Goal: Task Accomplishment & Management: Use online tool/utility

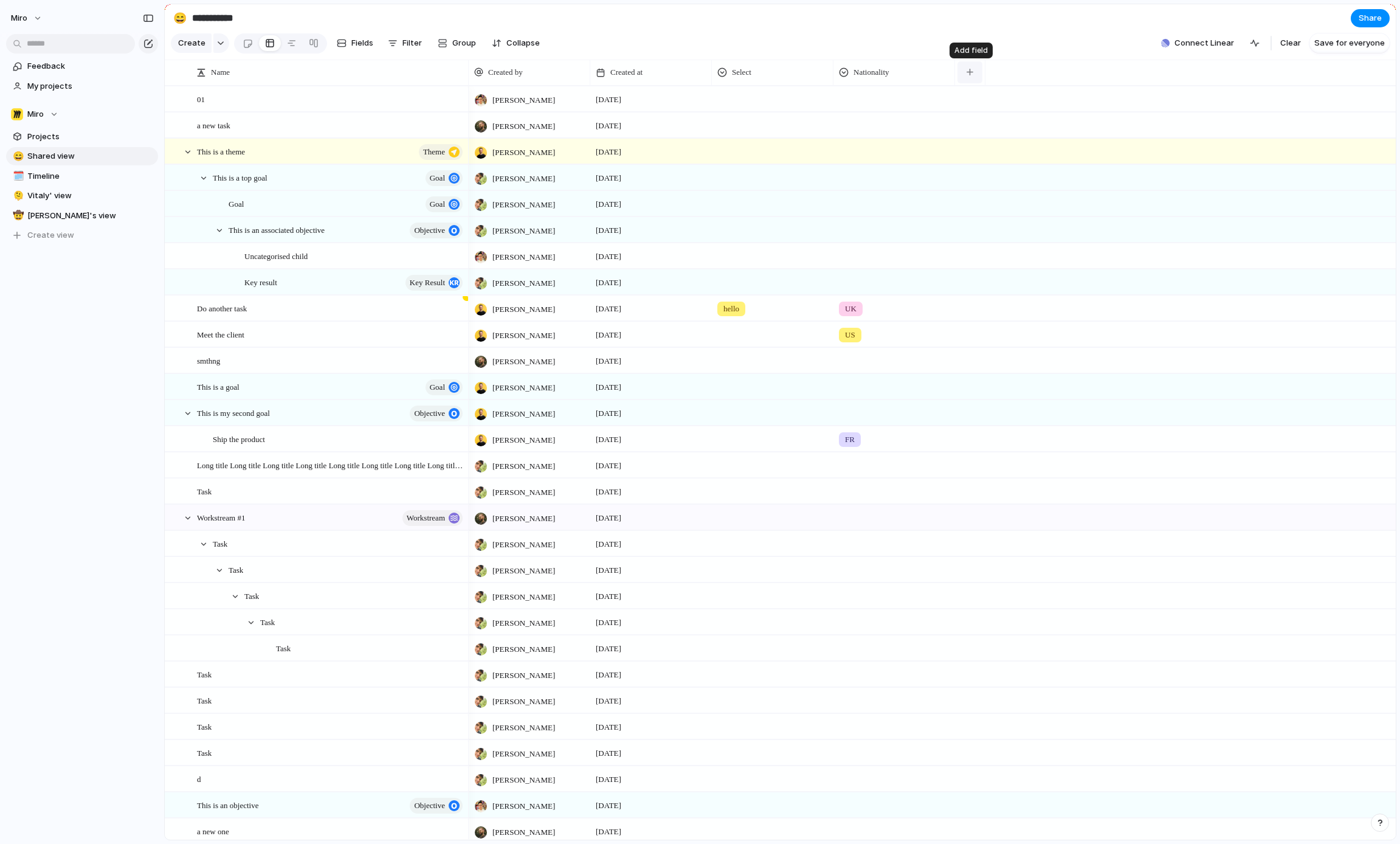
click at [970, 72] on div "button" at bounding box center [969, 72] width 7 height 7
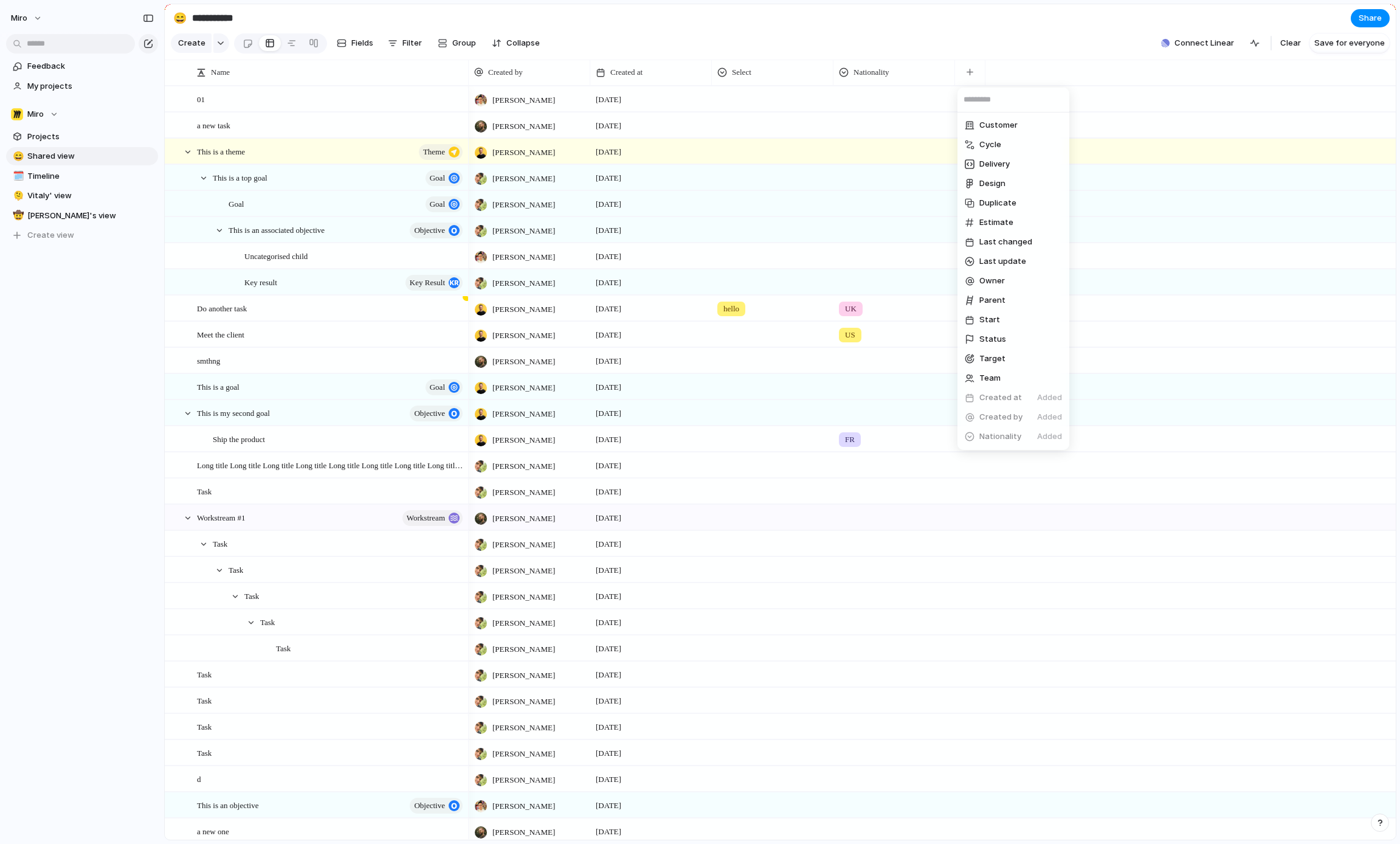
scroll to position [38, 0]
click at [1014, 437] on span "Create new field" at bounding box center [1011, 437] width 64 height 12
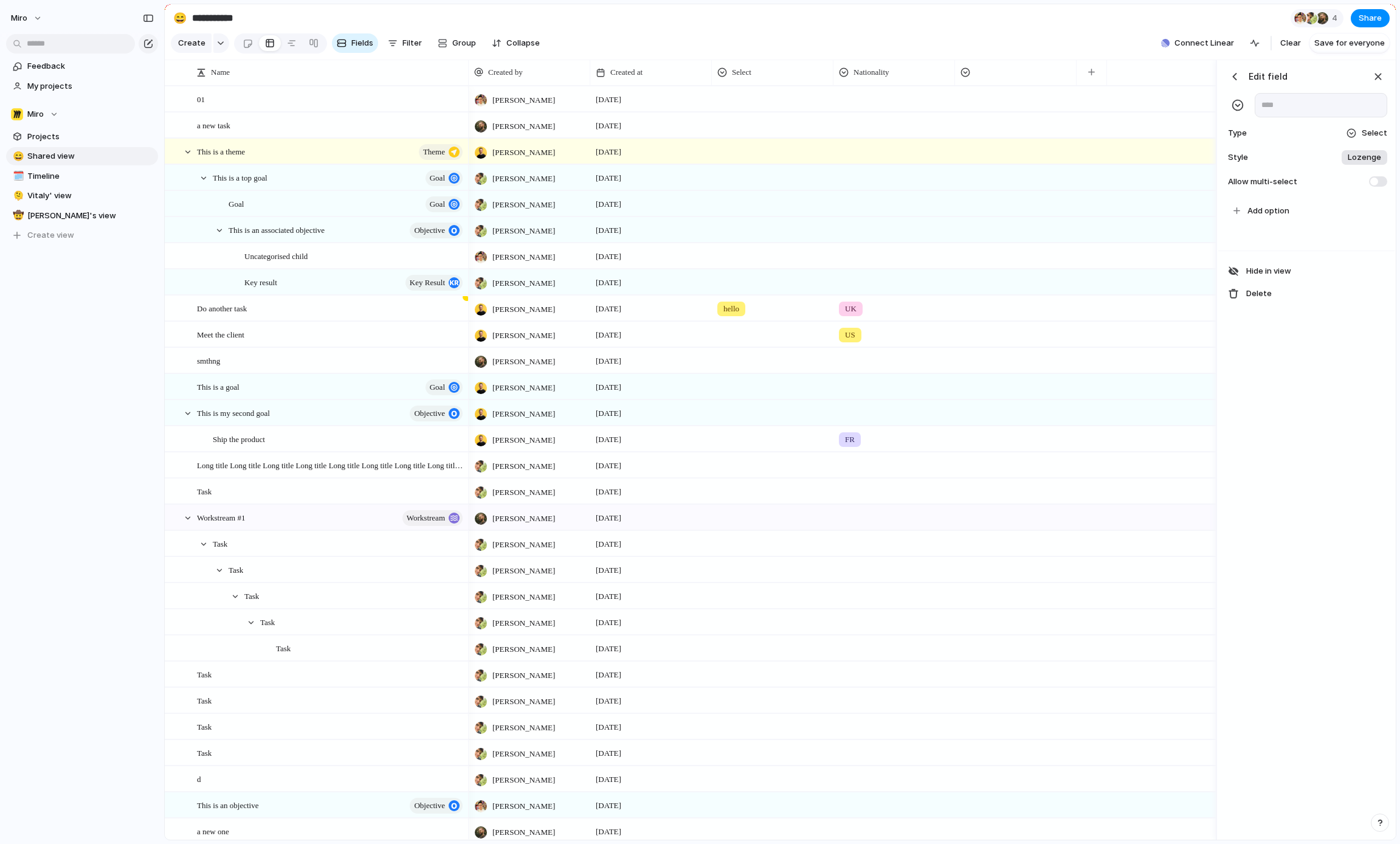
click at [1363, 129] on span "Select" at bounding box center [1374, 133] width 25 height 12
click at [1326, 380] on span "Formula" at bounding box center [1321, 379] width 31 height 12
click at [1282, 106] on input "text" at bounding box center [1320, 106] width 132 height 24
type input "*"
type input "*********"
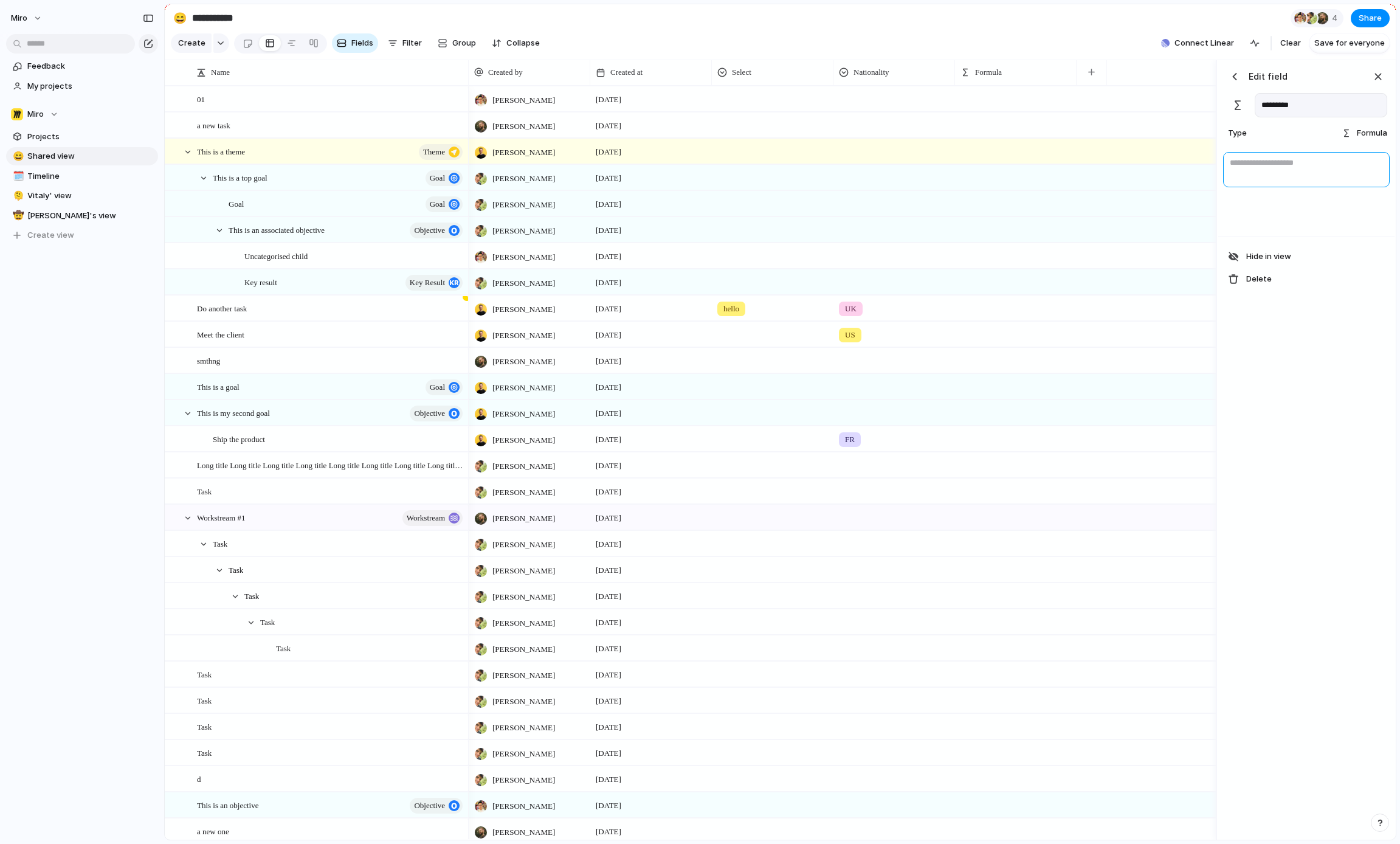
click at [1312, 183] on textarea at bounding box center [1307, 170] width 167 height 35
type textarea "*"
click at [1081, 80] on button "button" at bounding box center [1091, 72] width 25 height 22
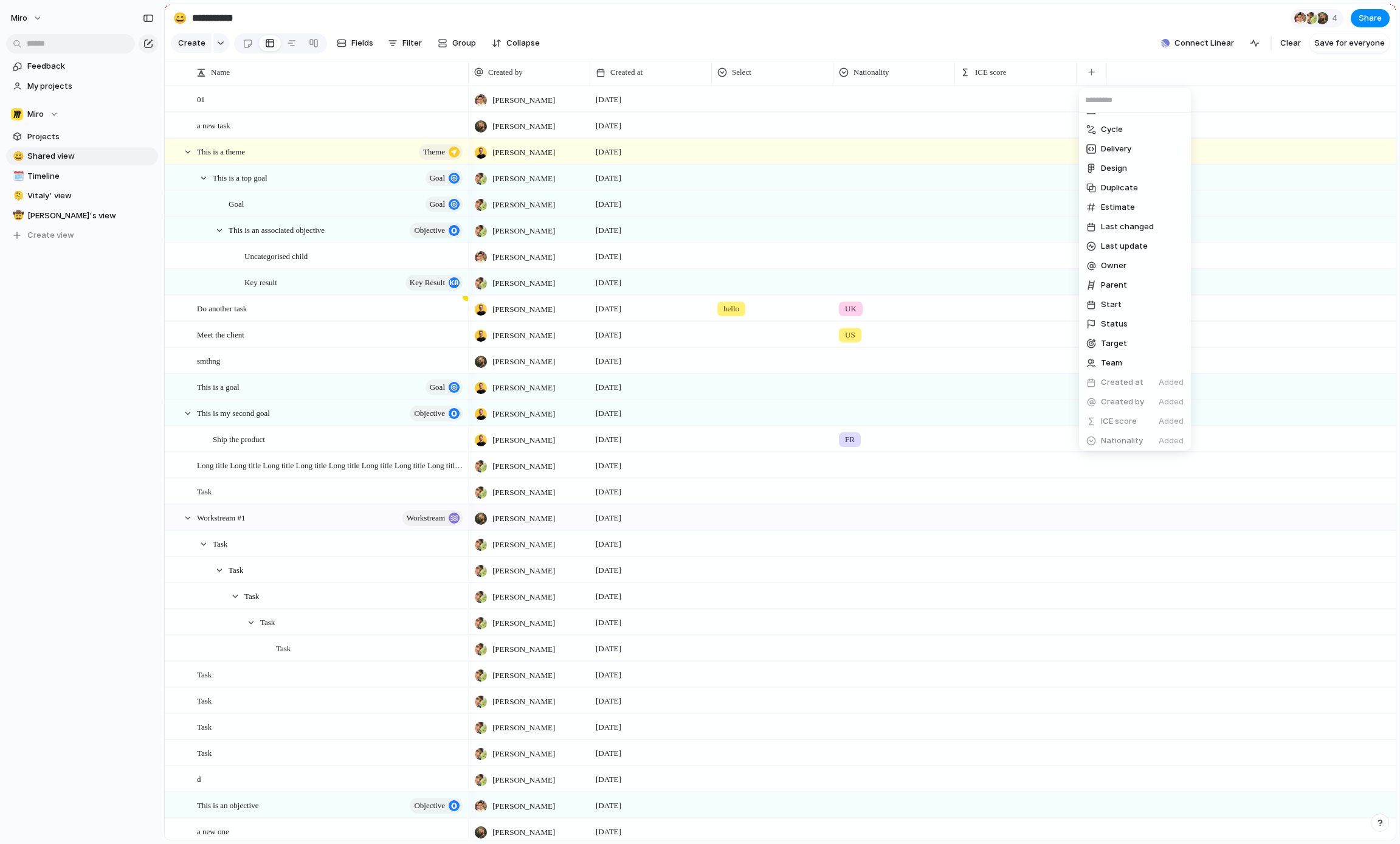
scroll to position [57, 0]
click at [1123, 167] on span "Estimate" at bounding box center [1118, 165] width 34 height 12
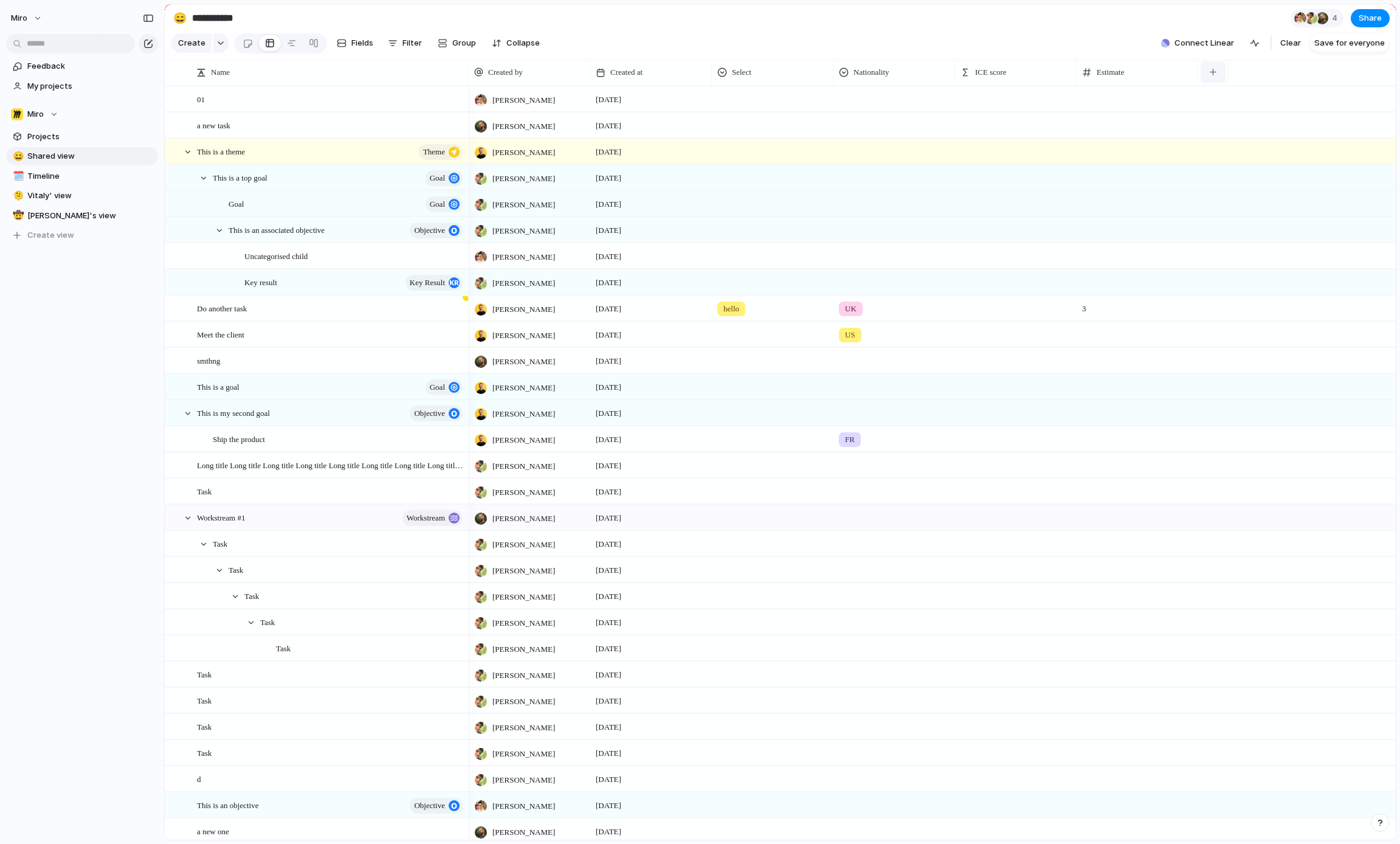
click at [1219, 73] on button "button" at bounding box center [1213, 72] width 25 height 22
type input "*"
type input "******"
click at [1260, 126] on span "Add 'Impact'" at bounding box center [1244, 126] width 50 height 12
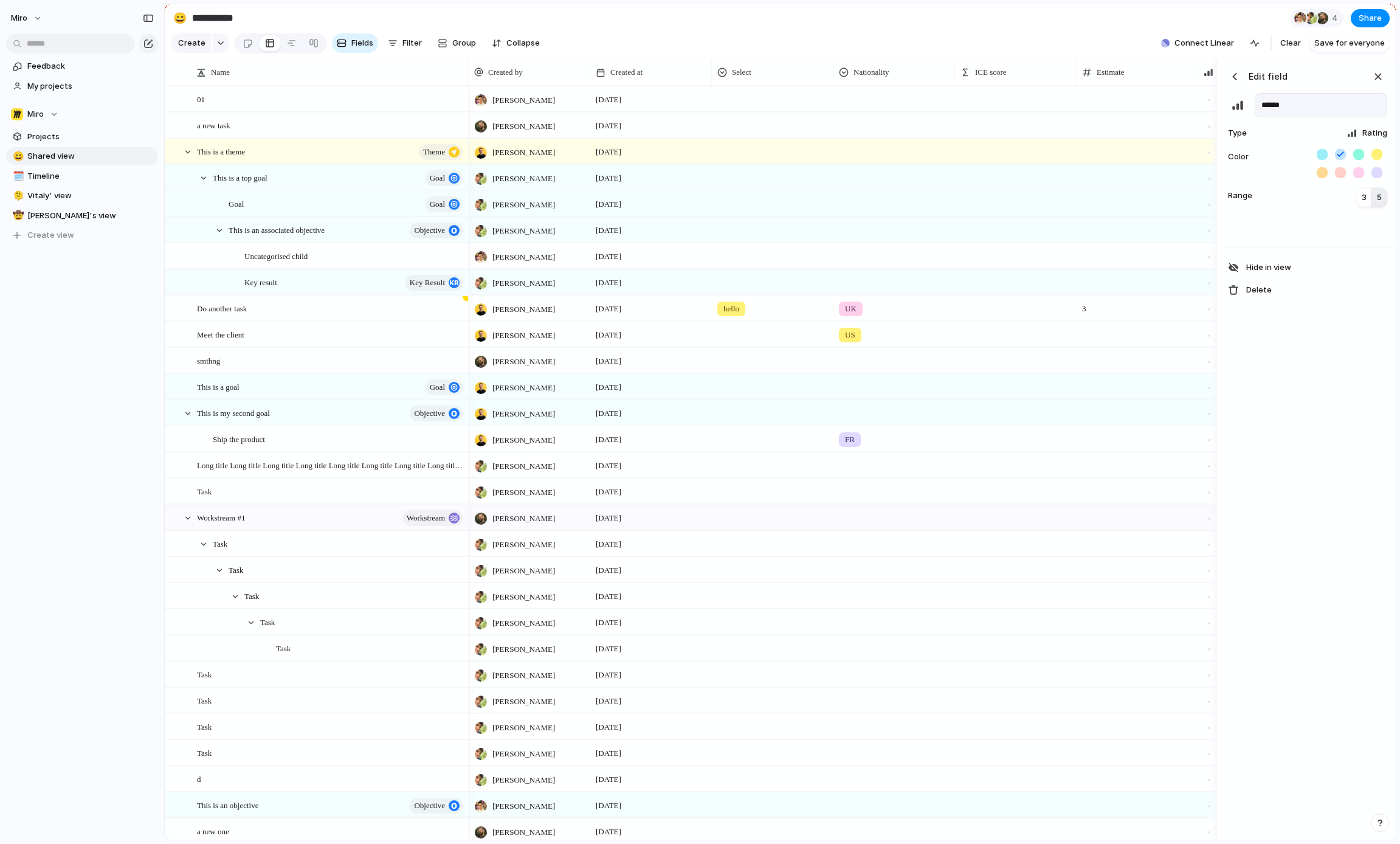
scroll to position [0, 135]
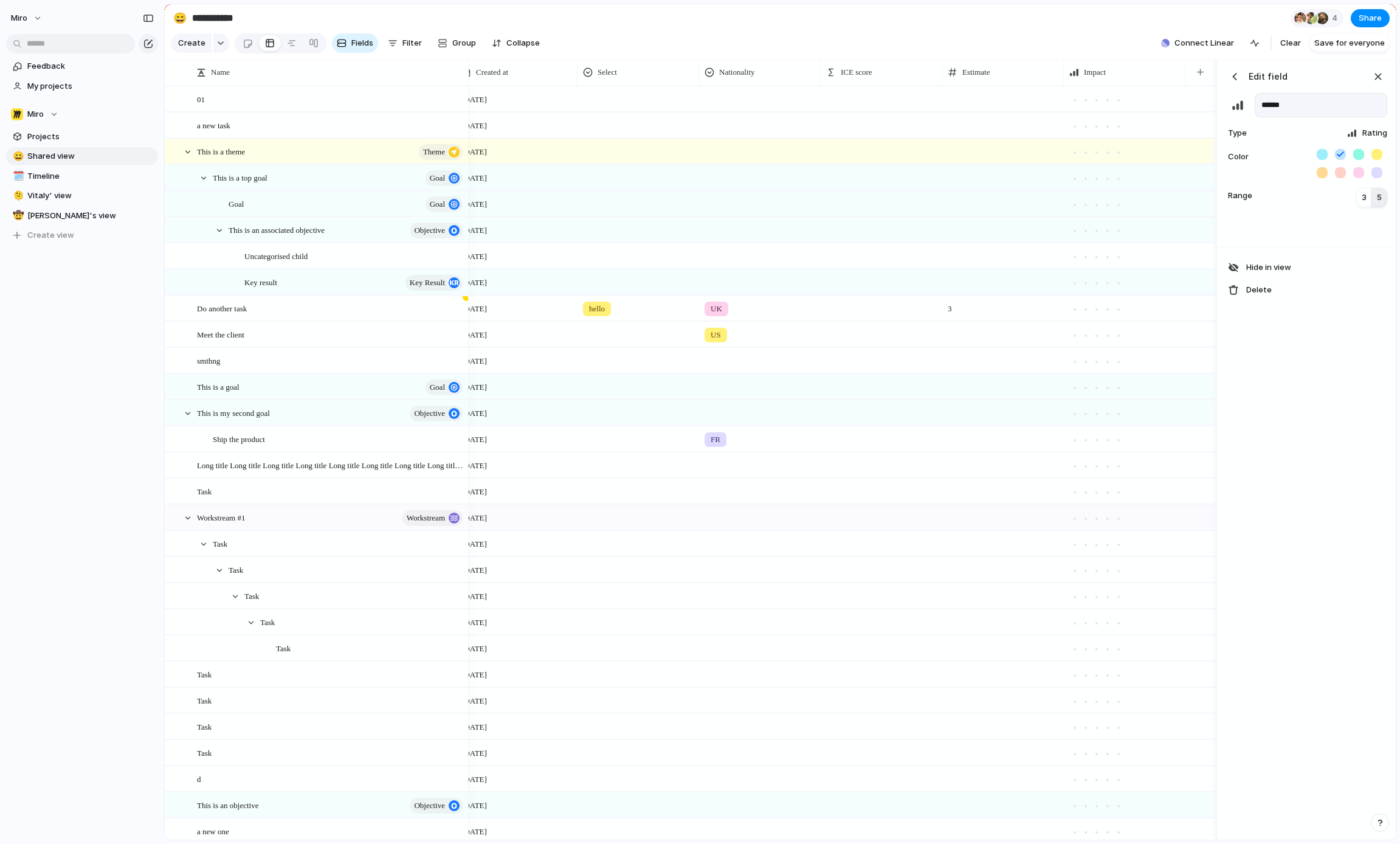
click at [1356, 130] on div at bounding box center [1352, 133] width 10 height 10
click at [1342, 301] on li "Number" at bounding box center [1335, 301] width 99 height 19
click at [1107, 70] on div "Created by Created at Select Nationality ICE score Estimate Impact" at bounding box center [775, 72] width 881 height 25
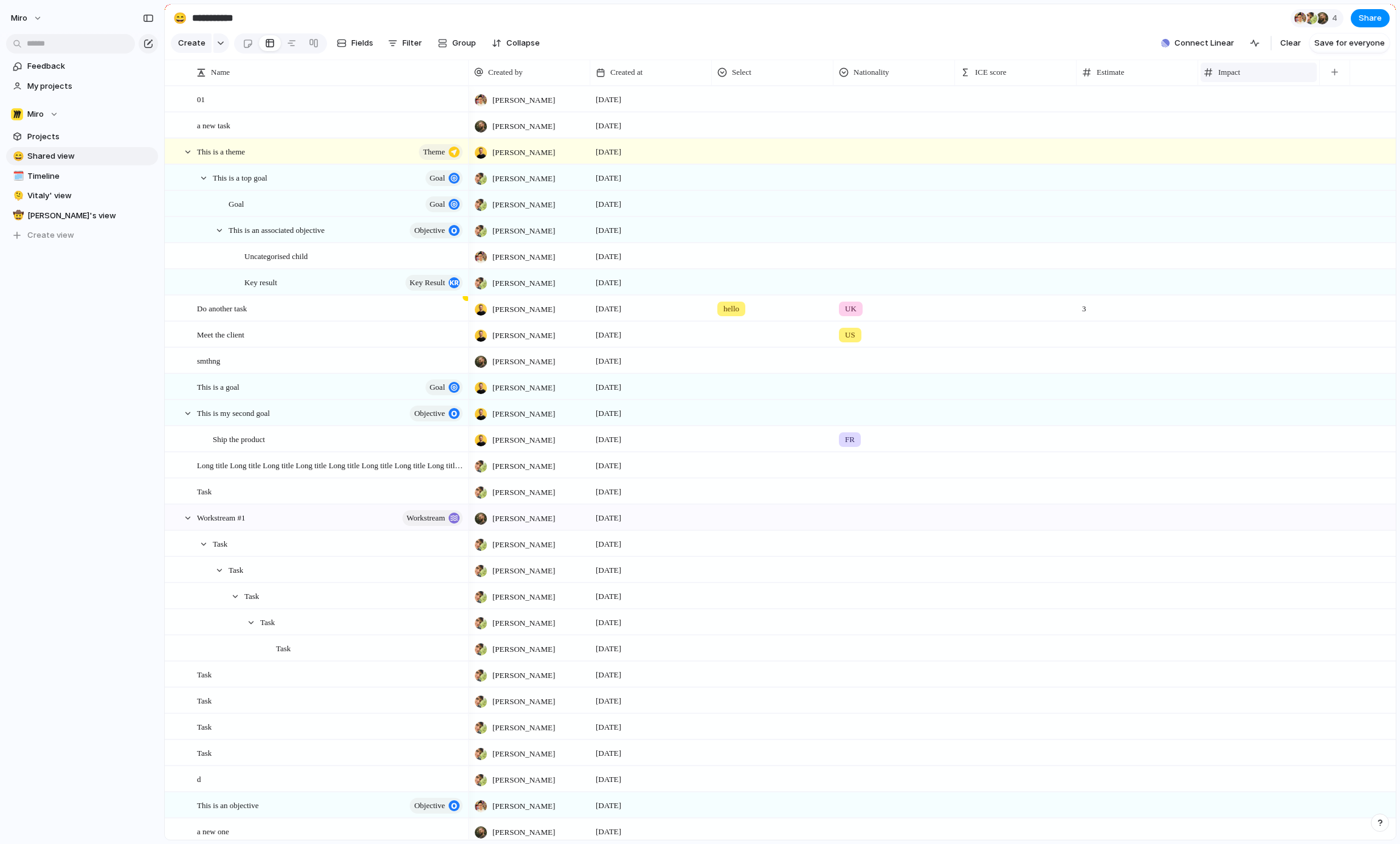
click at [1262, 69] on div "Impact" at bounding box center [1258, 73] width 110 height 12
click at [1335, 75] on div "Modify Hide Sort ascending Sort descending" at bounding box center [700, 422] width 1400 height 844
click at [1336, 73] on div "button" at bounding box center [1334, 72] width 7 height 7
type input "*"
type input "**********"
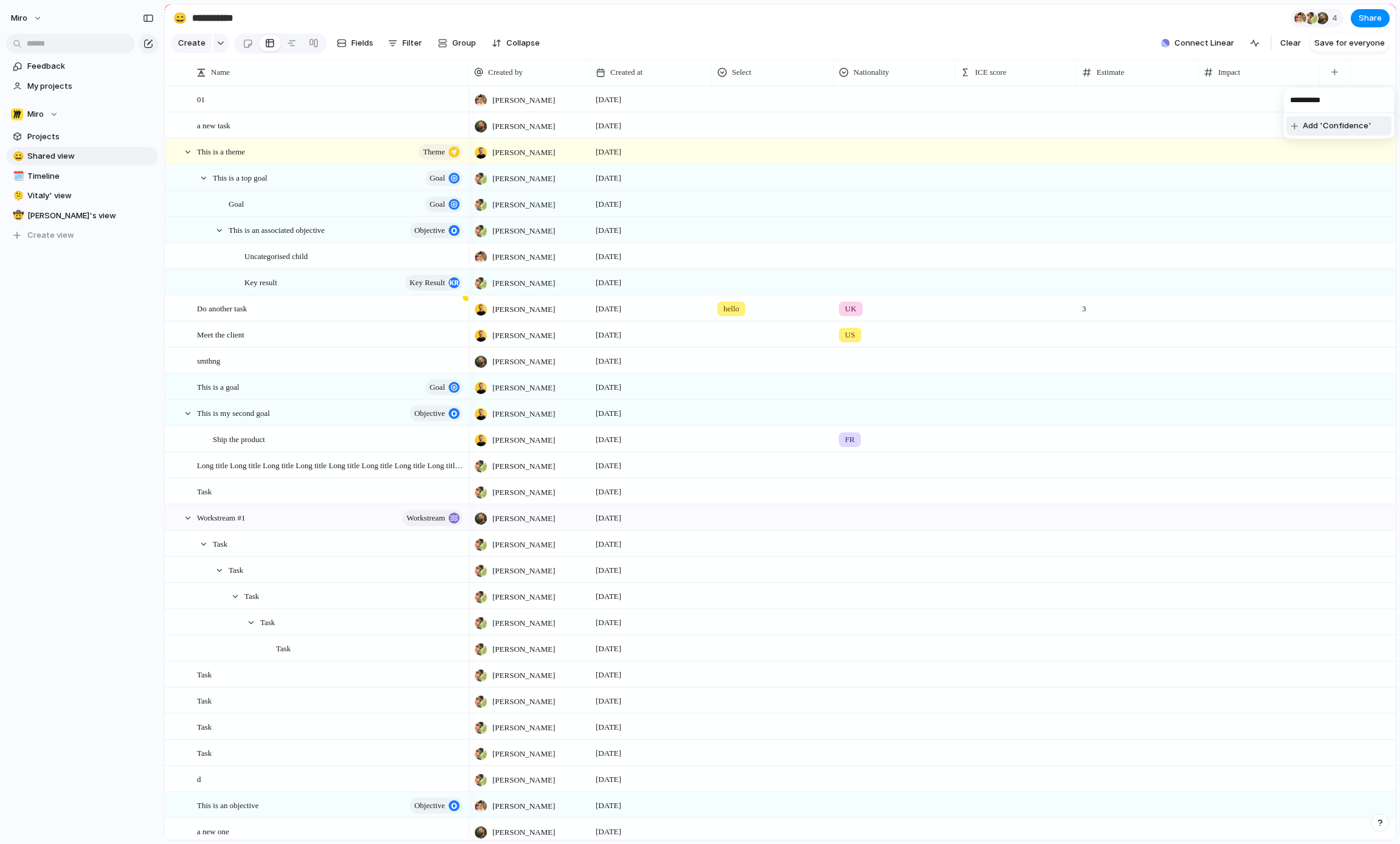
click at [1347, 130] on span "Add 'Confidence'" at bounding box center [1337, 126] width 69 height 12
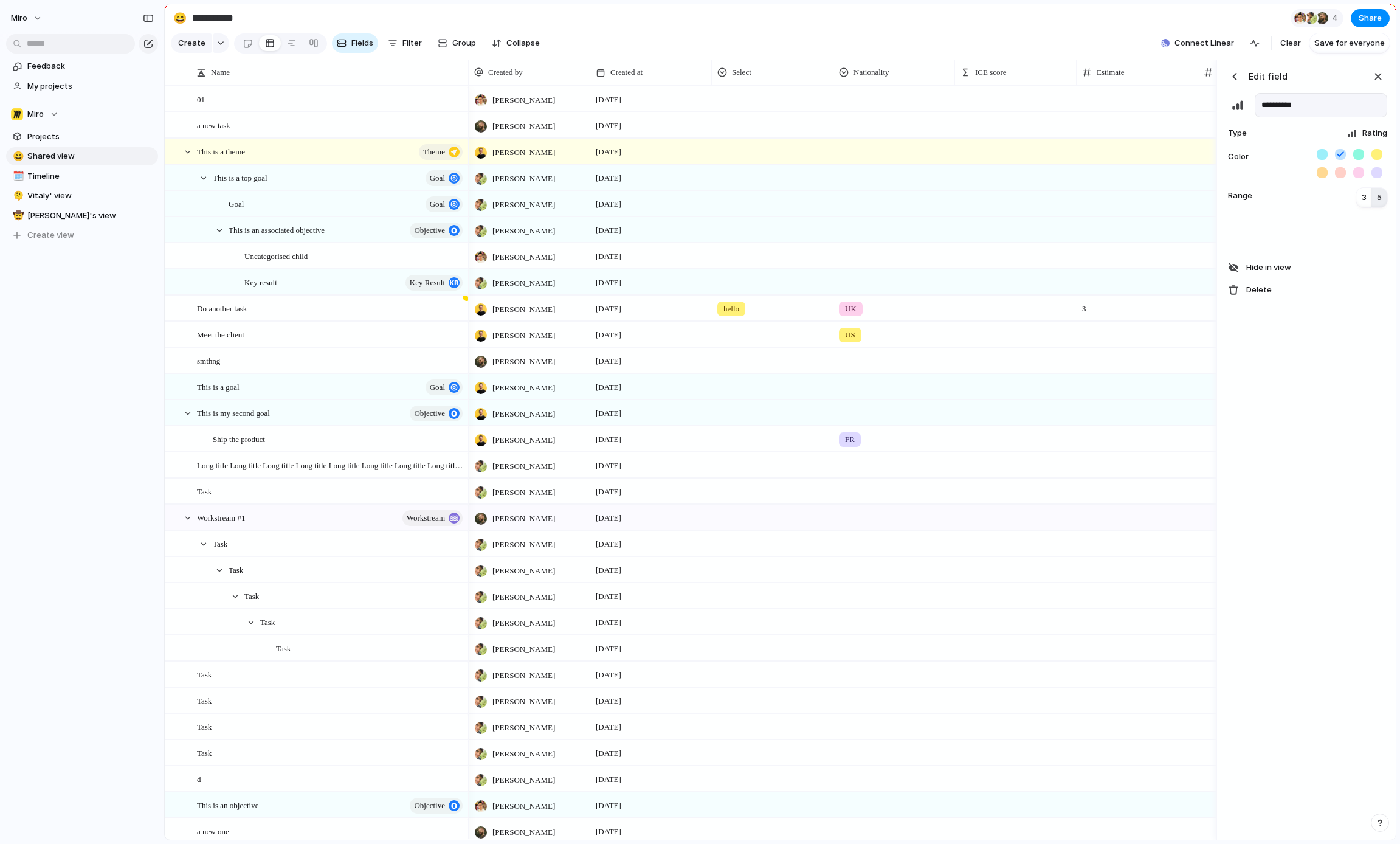
scroll to position [0, 256]
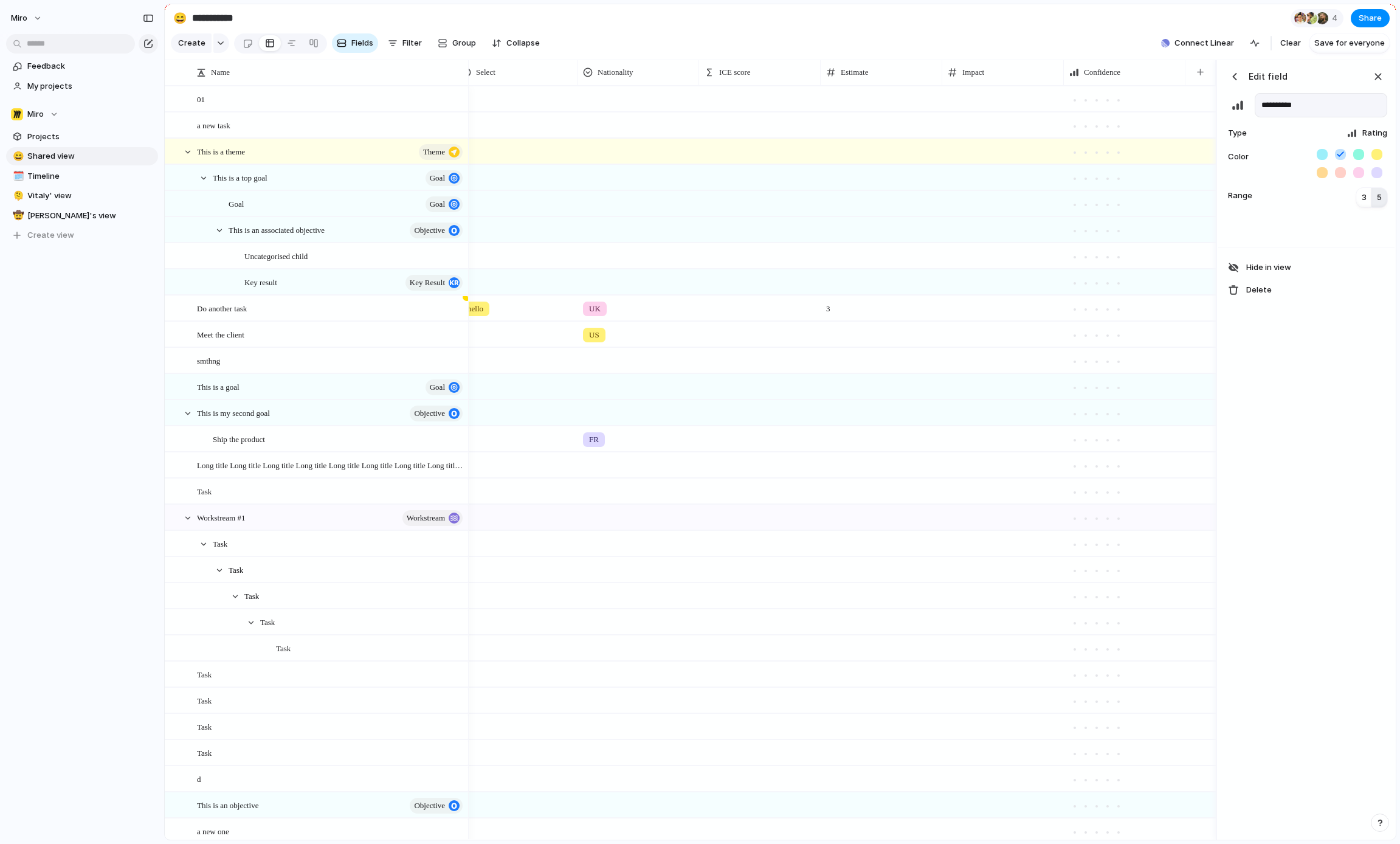
click at [1367, 129] on span "Rating" at bounding box center [1374, 133] width 25 height 12
click at [1333, 306] on span "Number" at bounding box center [1320, 301] width 30 height 12
click at [1171, 120] on div at bounding box center [1124, 125] width 122 height 25
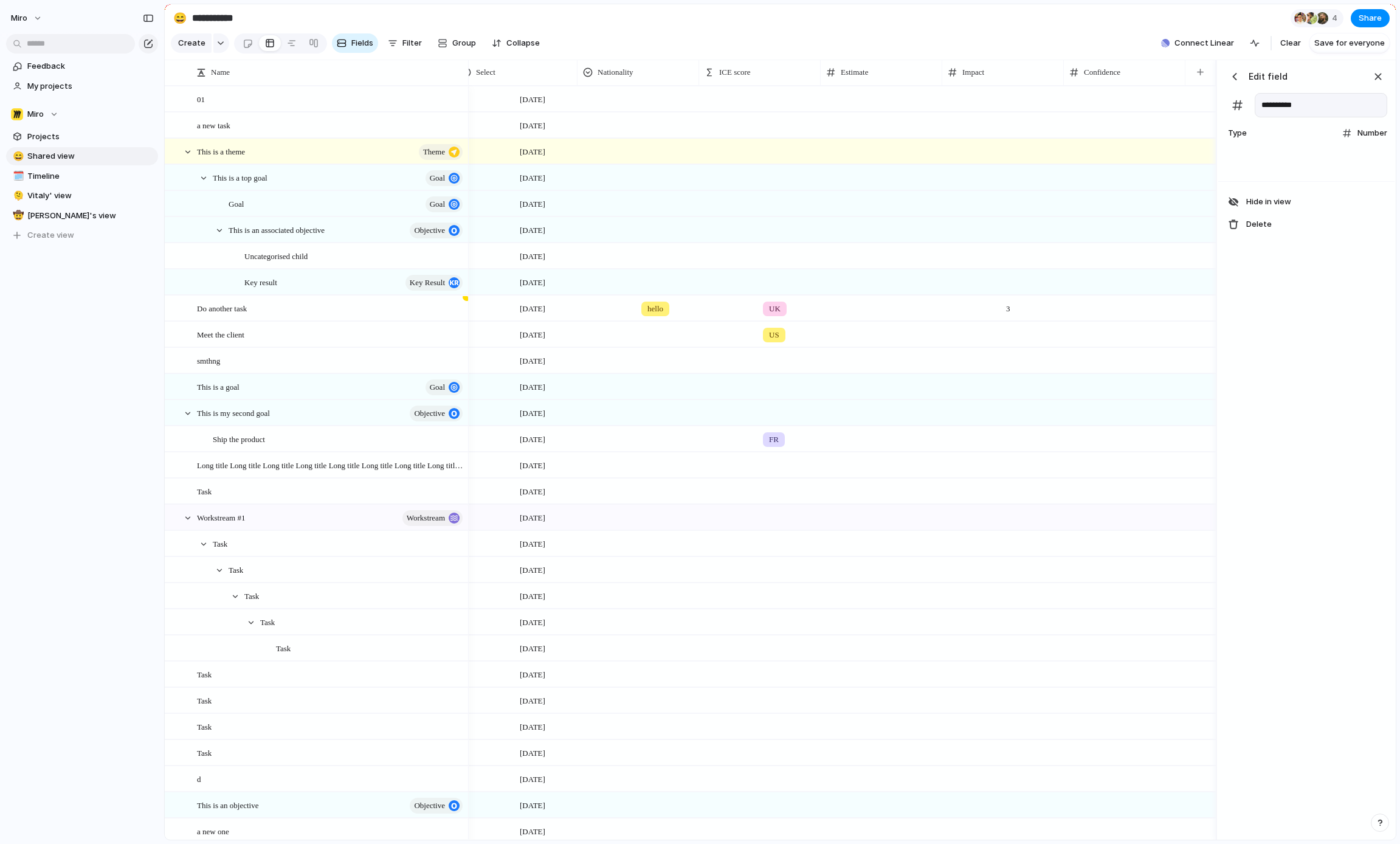
scroll to position [0, 76]
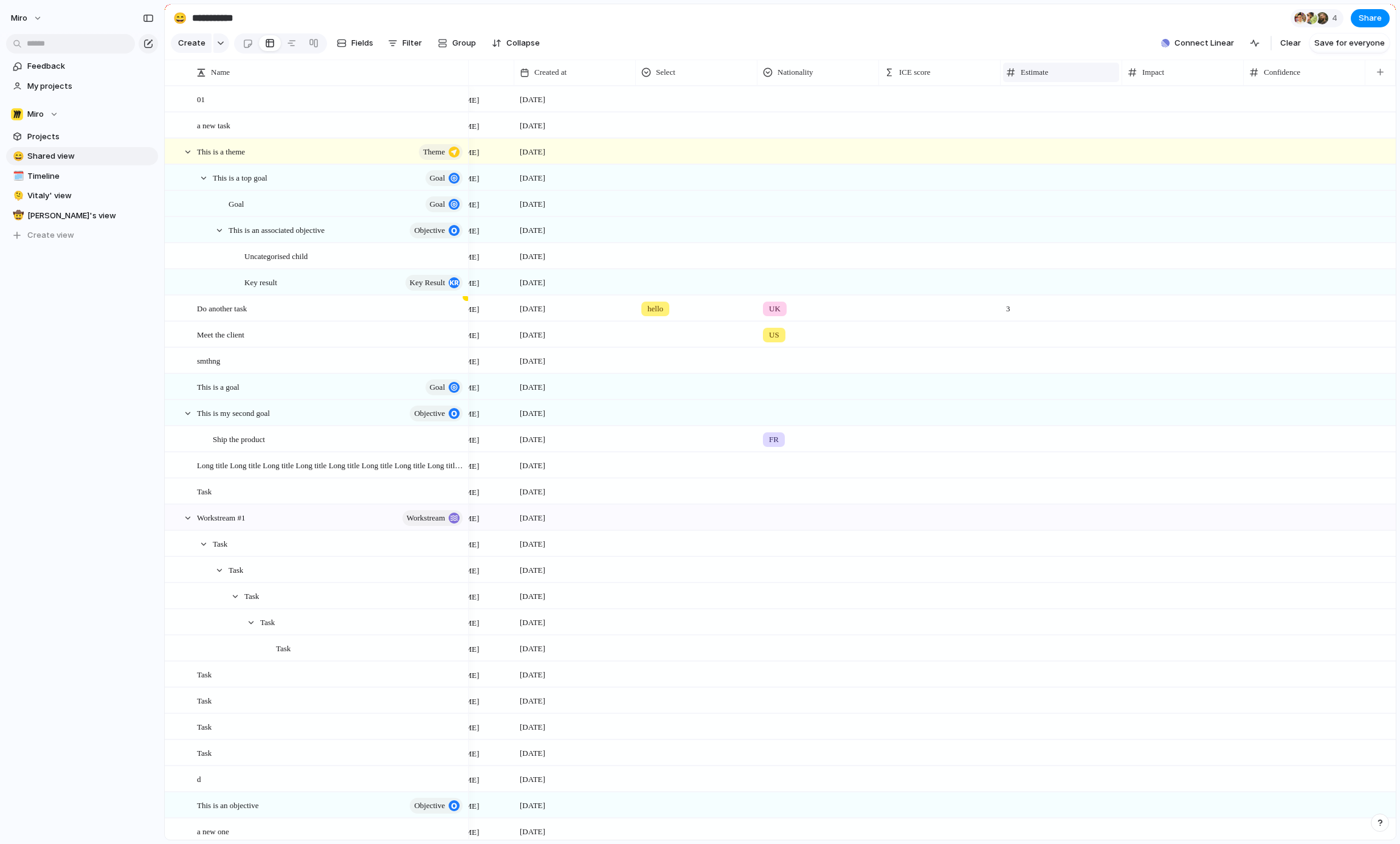
click at [1057, 73] on div "Estimate" at bounding box center [1061, 73] width 110 height 12
click at [1050, 102] on span "Modify" at bounding box center [1039, 99] width 26 height 12
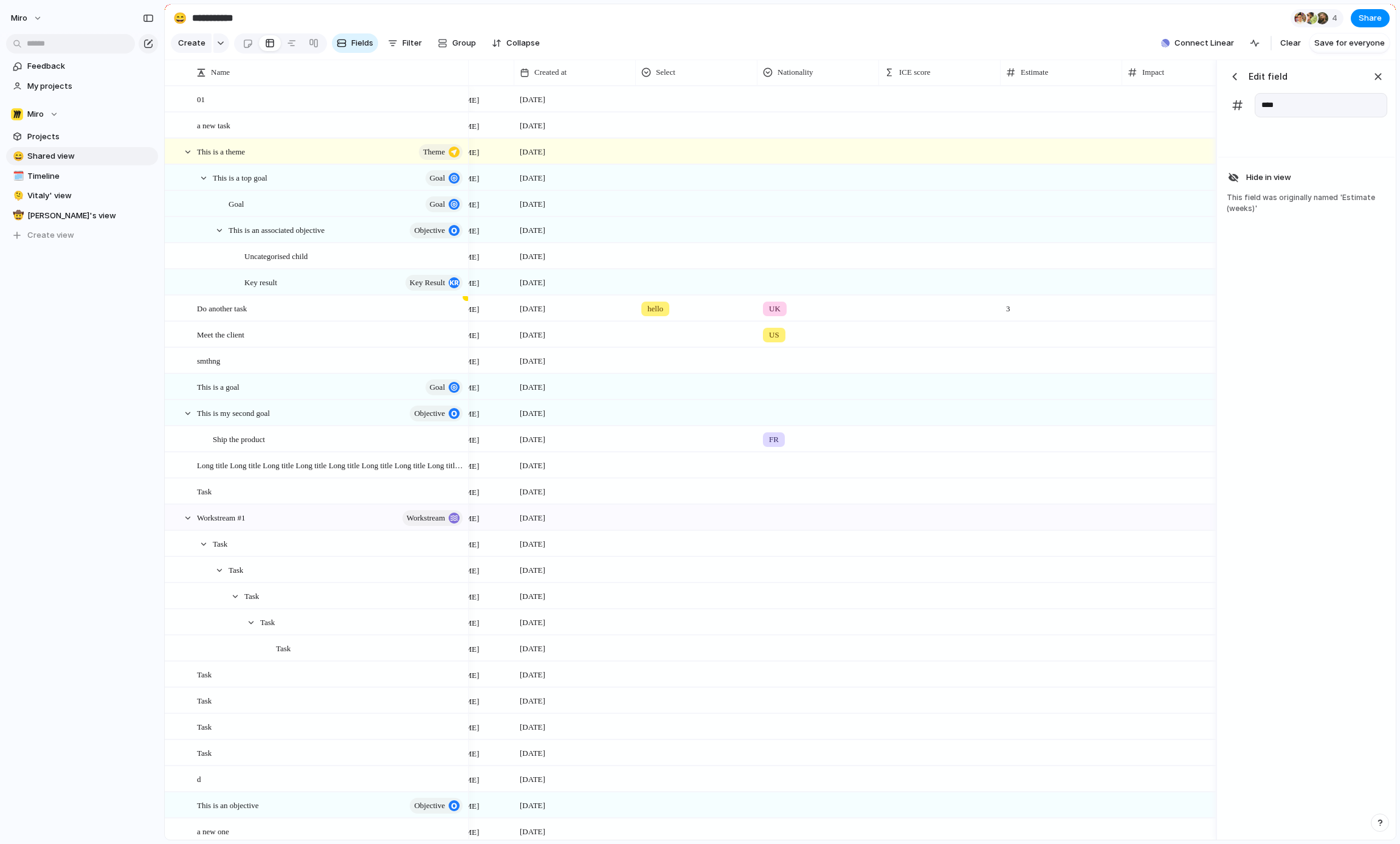
type input "****"
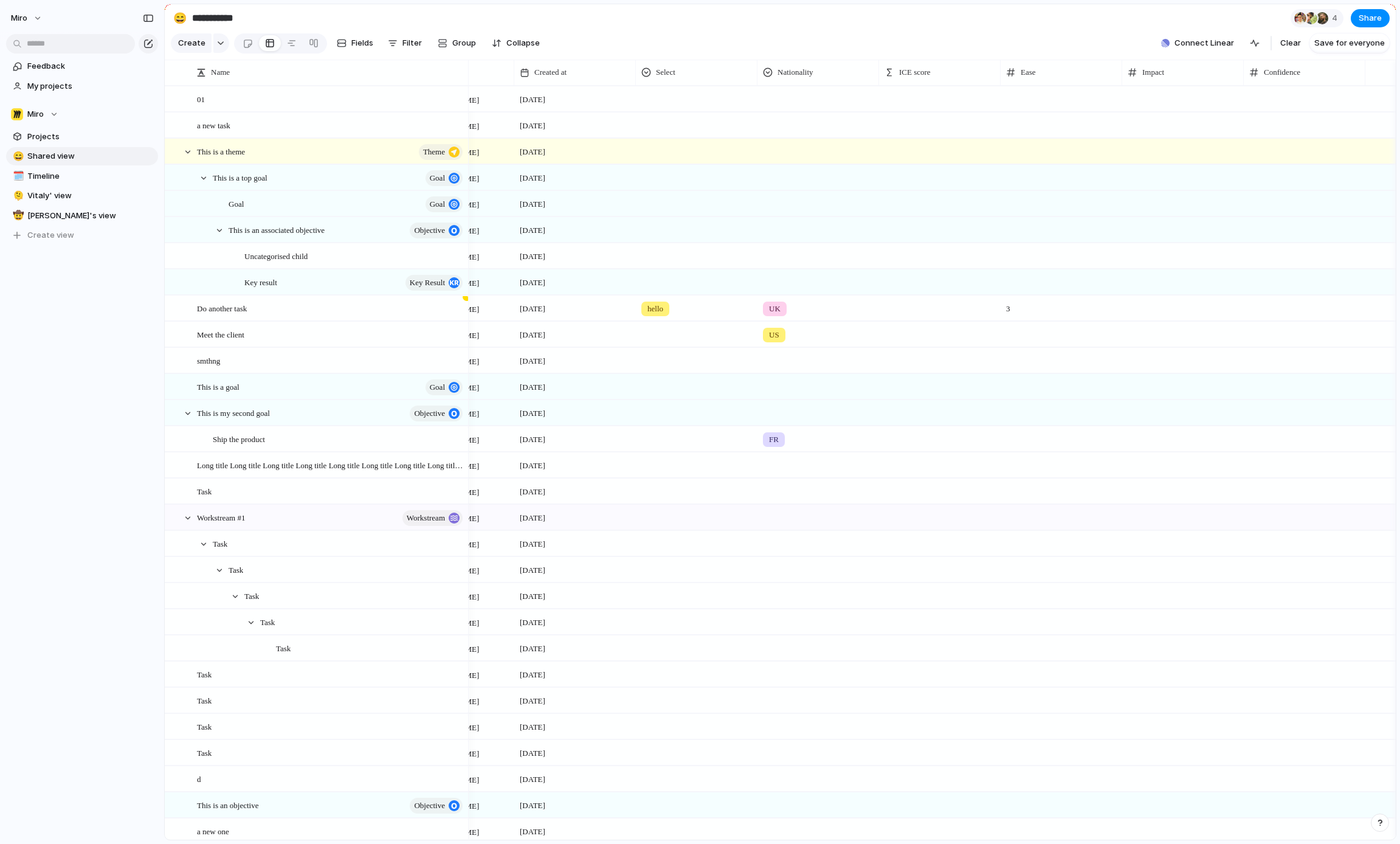
click at [1110, 90] on span at bounding box center [1061, 90] width 120 height 7
drag, startPoint x: 892, startPoint y: 73, endPoint x: 1314, endPoint y: 70, distance: 422.0
click at [1170, 75] on span "Confidence" at bounding box center [1161, 73] width 37 height 12
click at [1268, 109] on div "Modify Hide Sort ascending Sort descending" at bounding box center [700, 422] width 1400 height 844
click at [1281, 73] on span "ICE score" at bounding box center [1279, 73] width 31 height 12
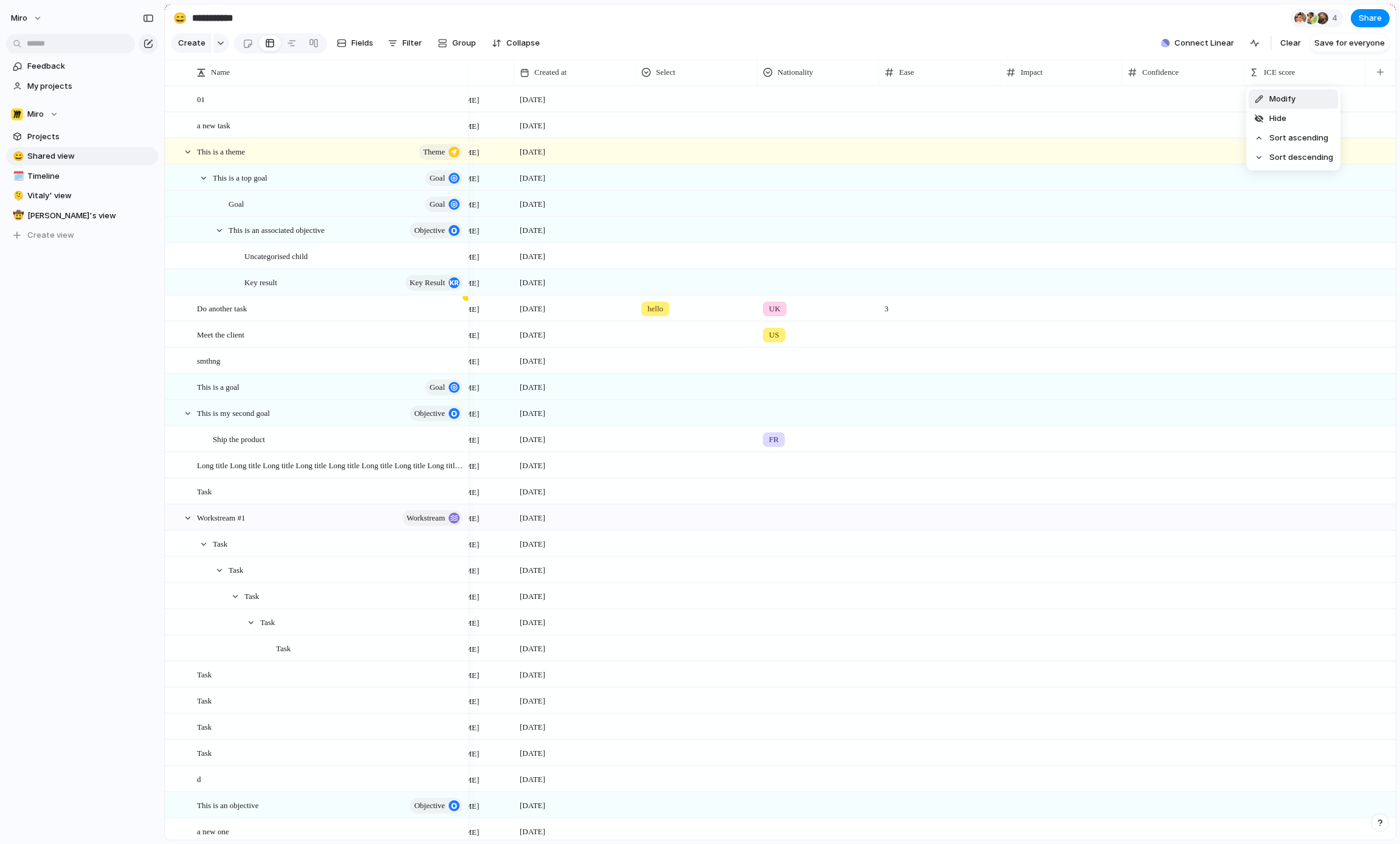
click at [1281, 103] on span "Modify" at bounding box center [1282, 99] width 26 height 12
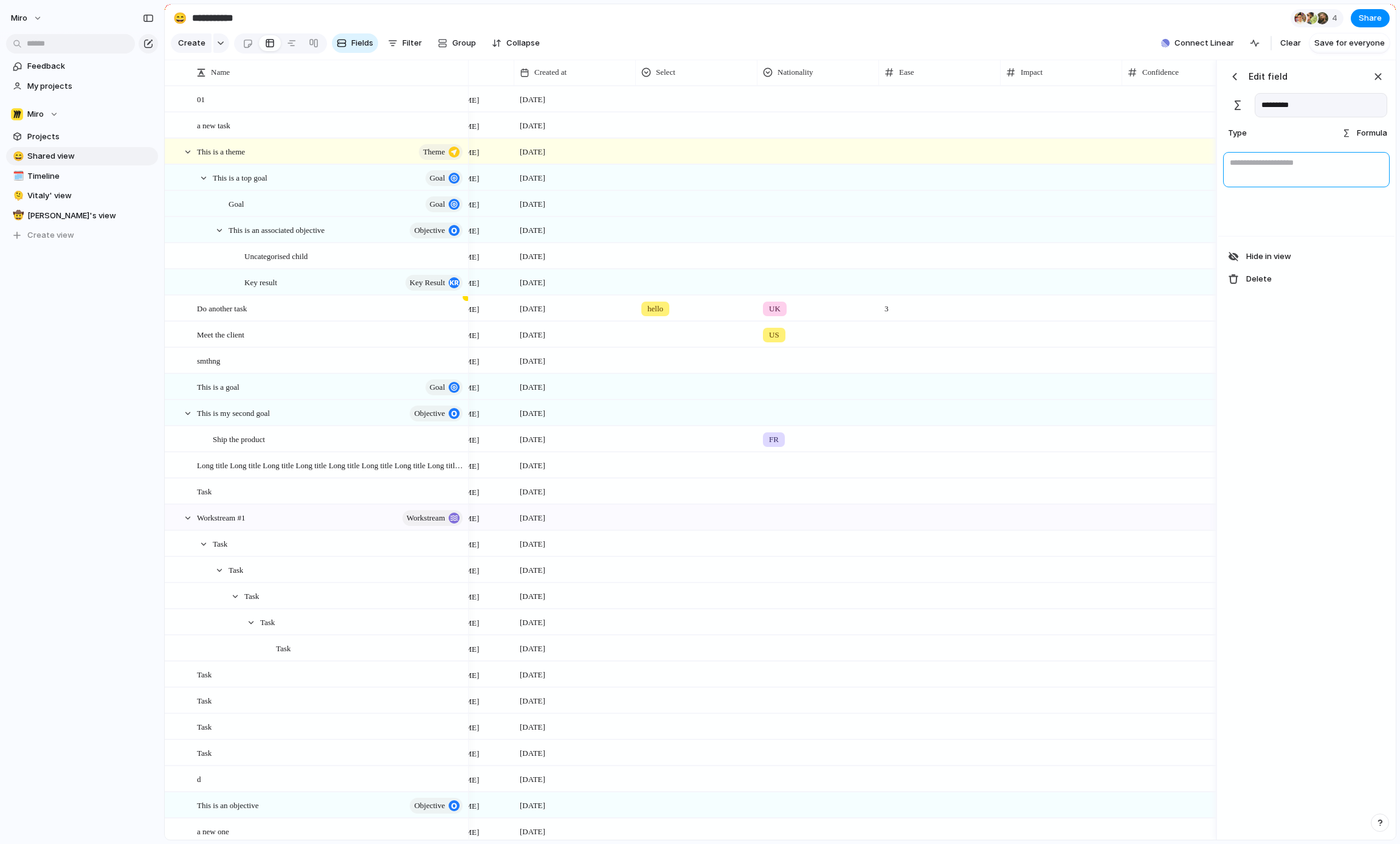
click at [1295, 164] on textarea at bounding box center [1307, 170] width 167 height 35
type textarea "**********"
click at [1102, 102] on div at bounding box center [1061, 99] width 122 height 25
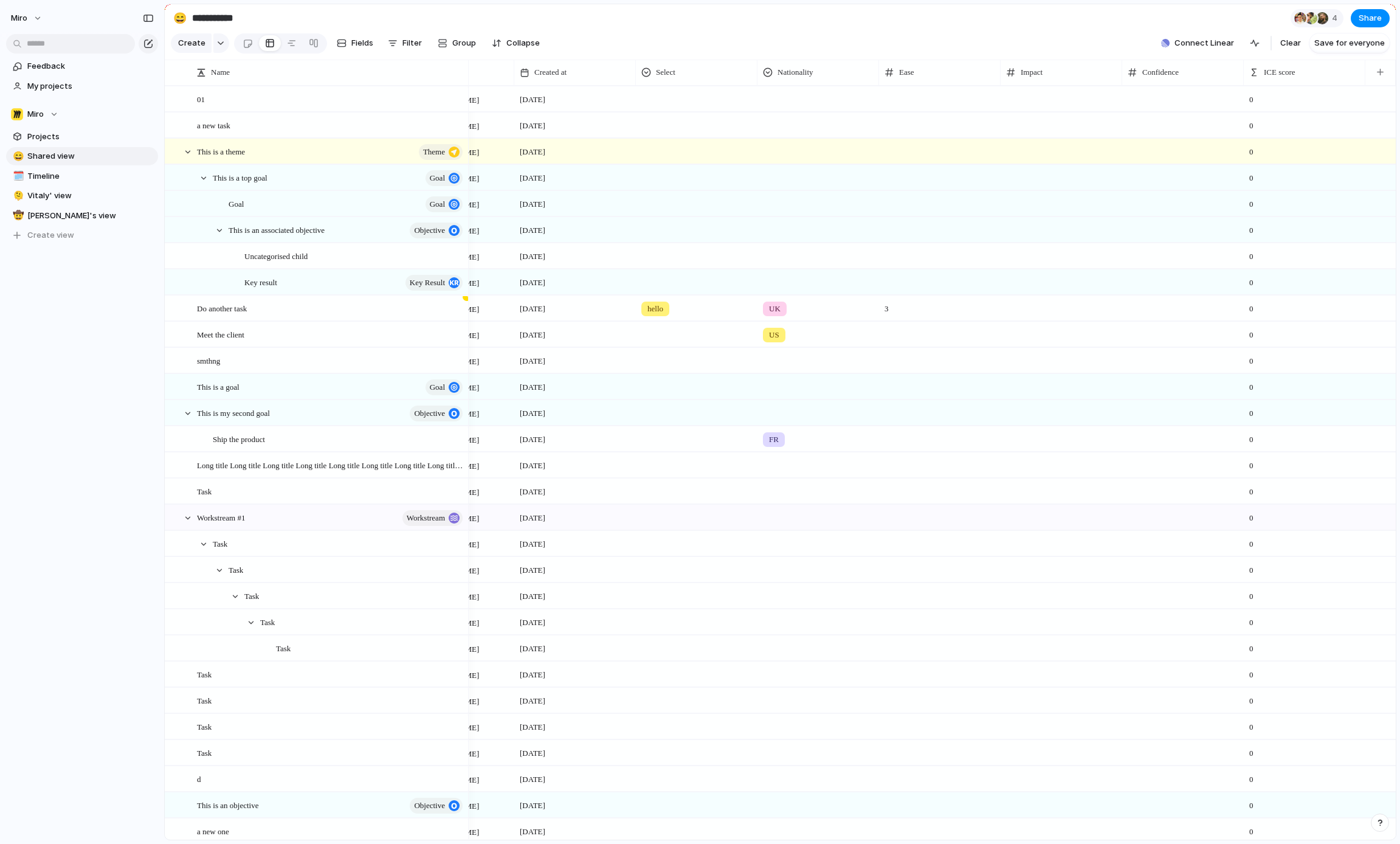
click at [1271, 96] on div "0" at bounding box center [1304, 99] width 120 height 25
click at [940, 100] on div at bounding box center [939, 99] width 122 height 25
type input "*"
click at [1039, 95] on div at bounding box center [1061, 99] width 122 height 25
click at [1170, 99] on div at bounding box center [1183, 99] width 122 height 25
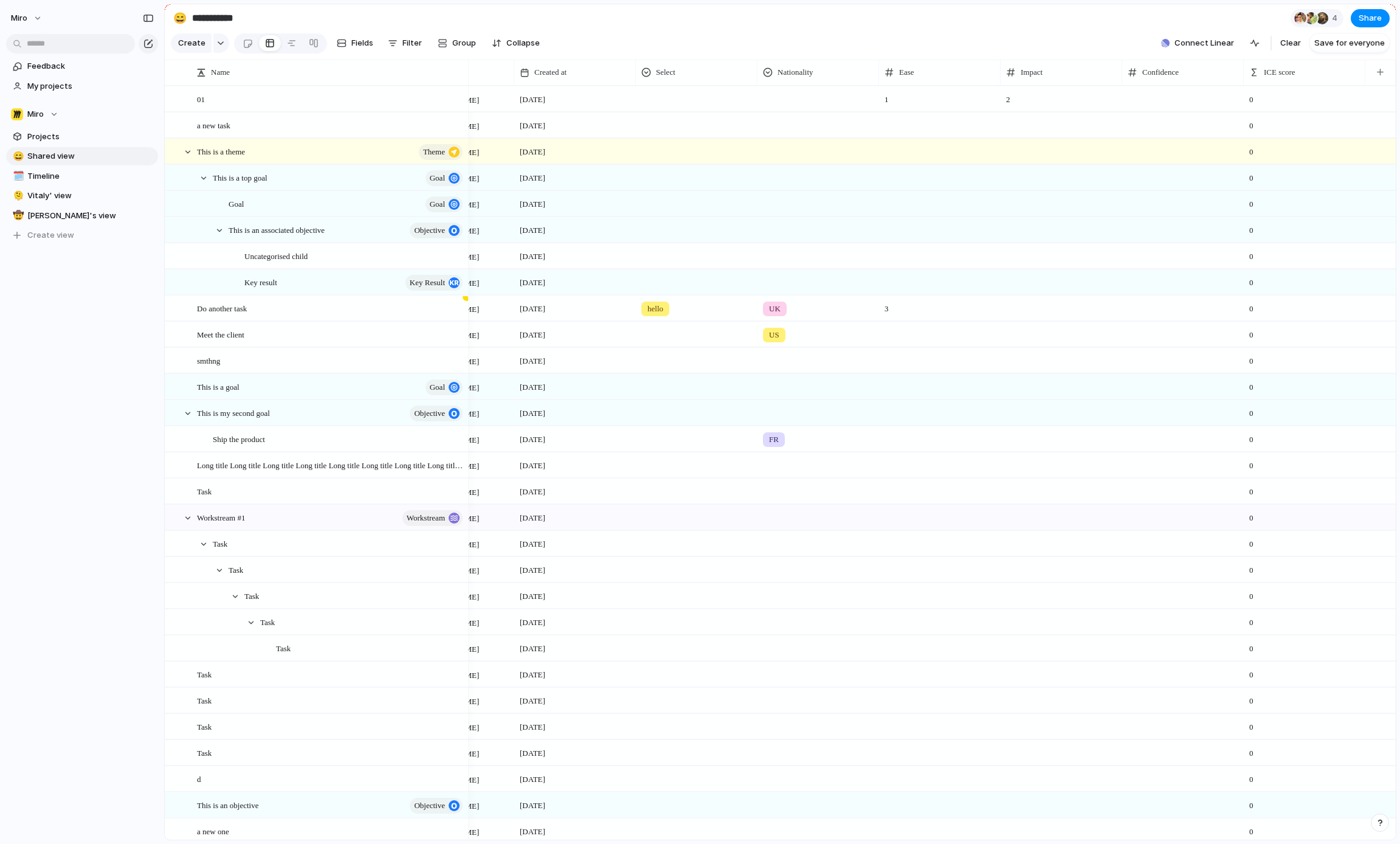
type input "*"
click at [1117, 220] on span at bounding box center [1061, 220] width 120 height 7
click at [1295, 67] on span "ICE score" at bounding box center [1279, 73] width 31 height 12
click at [1283, 93] on span "Modify" at bounding box center [1282, 99] width 26 height 12
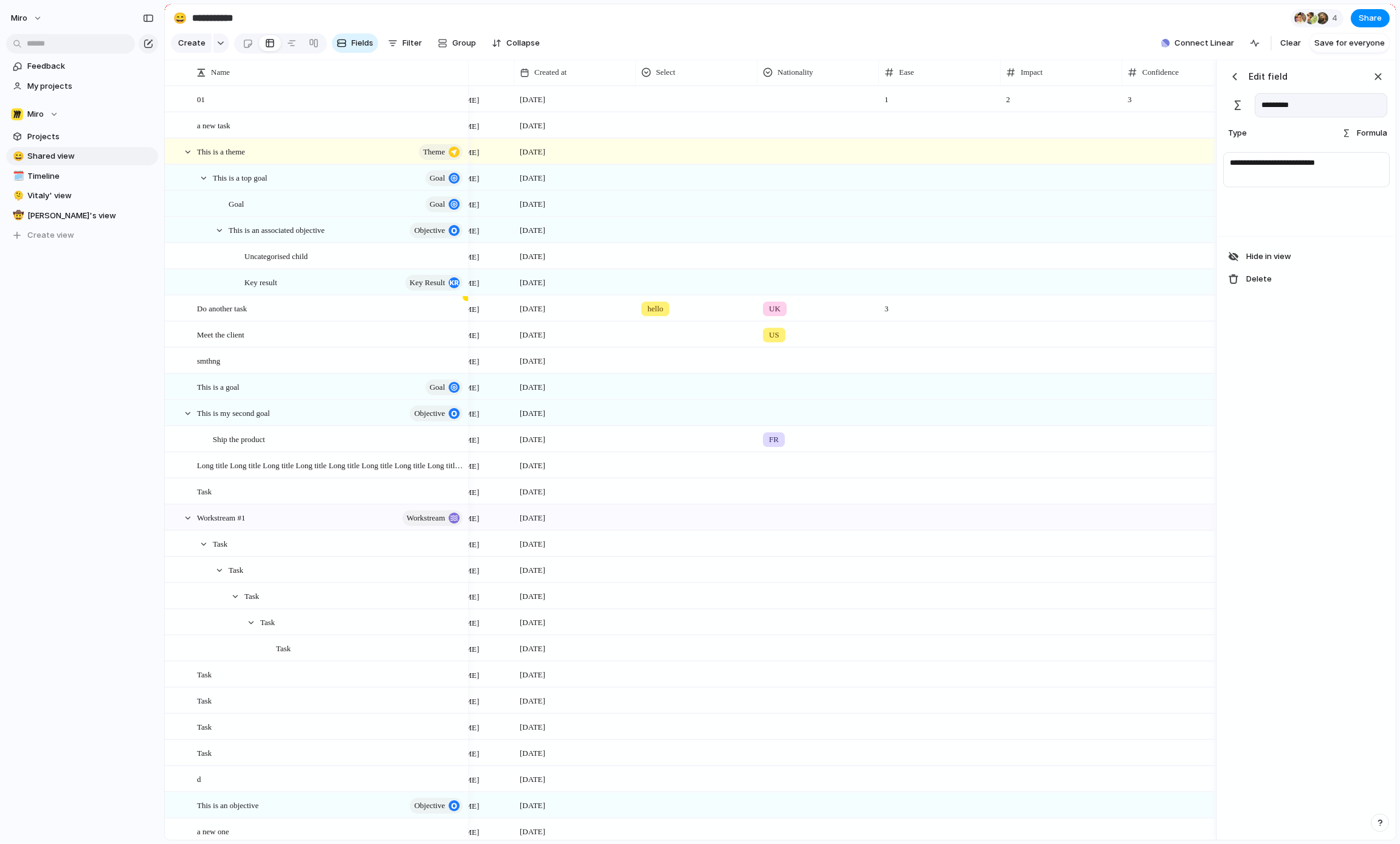
click at [1355, 135] on div "Formula" at bounding box center [1364, 133] width 46 height 12
click at [1359, 132] on div "Checkbox Text Figma Link Select User Number Date Team Rating Formula Company" at bounding box center [700, 422] width 1400 height 844
click at [1237, 78] on div "button" at bounding box center [1235, 77] width 12 height 12
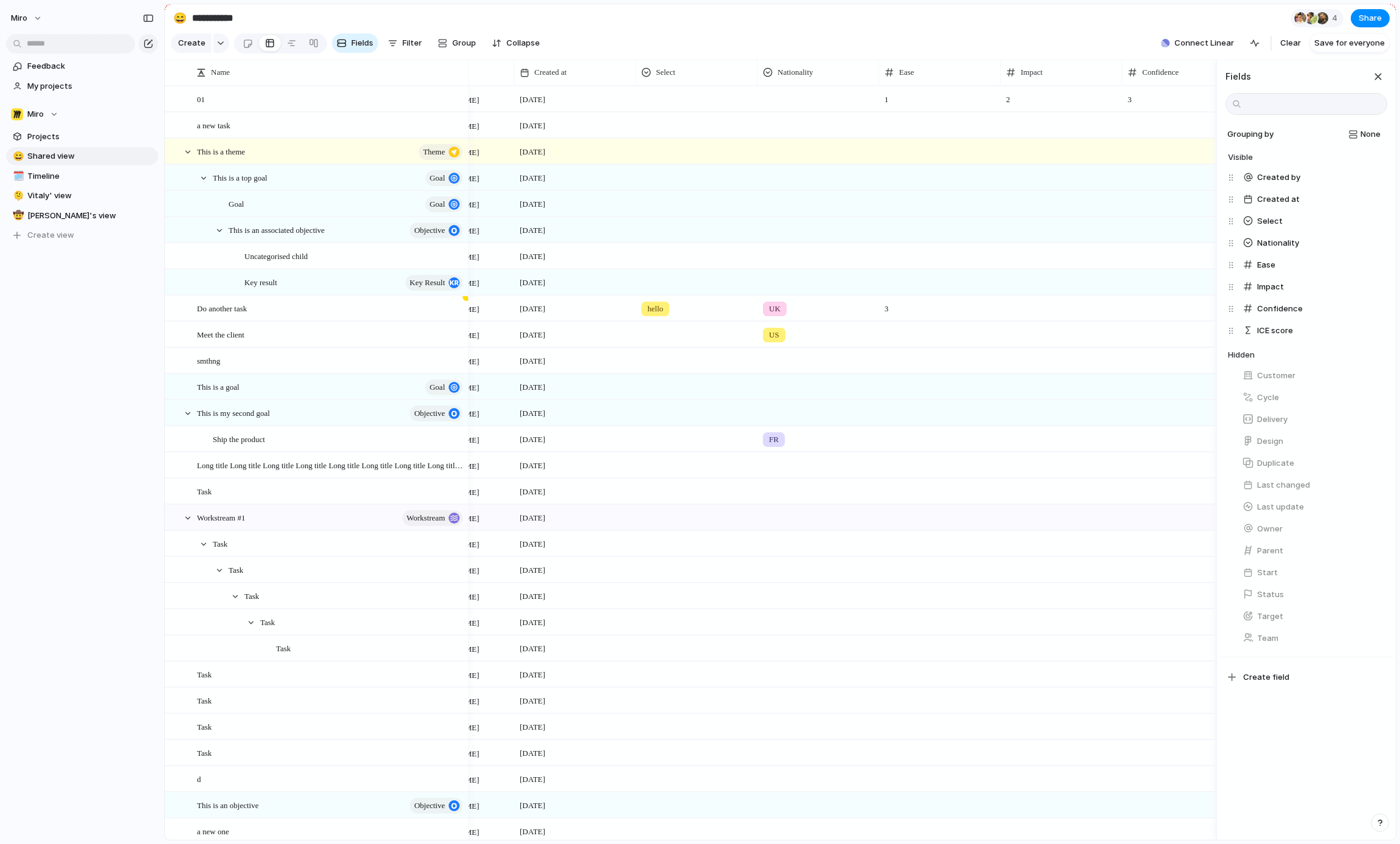
click at [1092, 125] on div at bounding box center [1061, 125] width 122 height 25
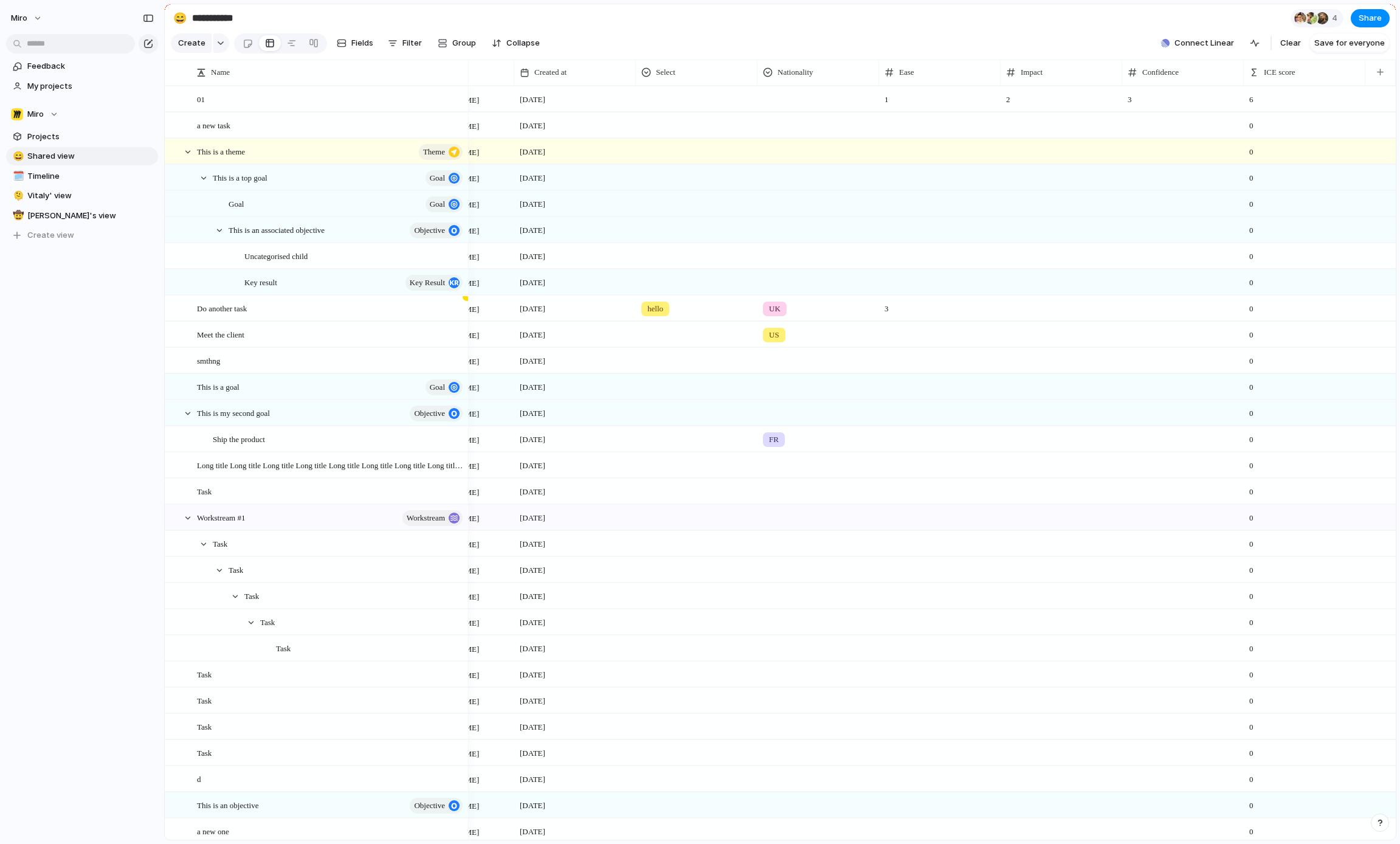
click at [1285, 96] on div "6" at bounding box center [1304, 99] width 120 height 25
click at [1274, 120] on div "0" at bounding box center [1304, 125] width 120 height 25
click at [1270, 76] on span "ICE score" at bounding box center [1279, 73] width 31 height 12
click at [1269, 96] on span "Modify" at bounding box center [1282, 99] width 26 height 12
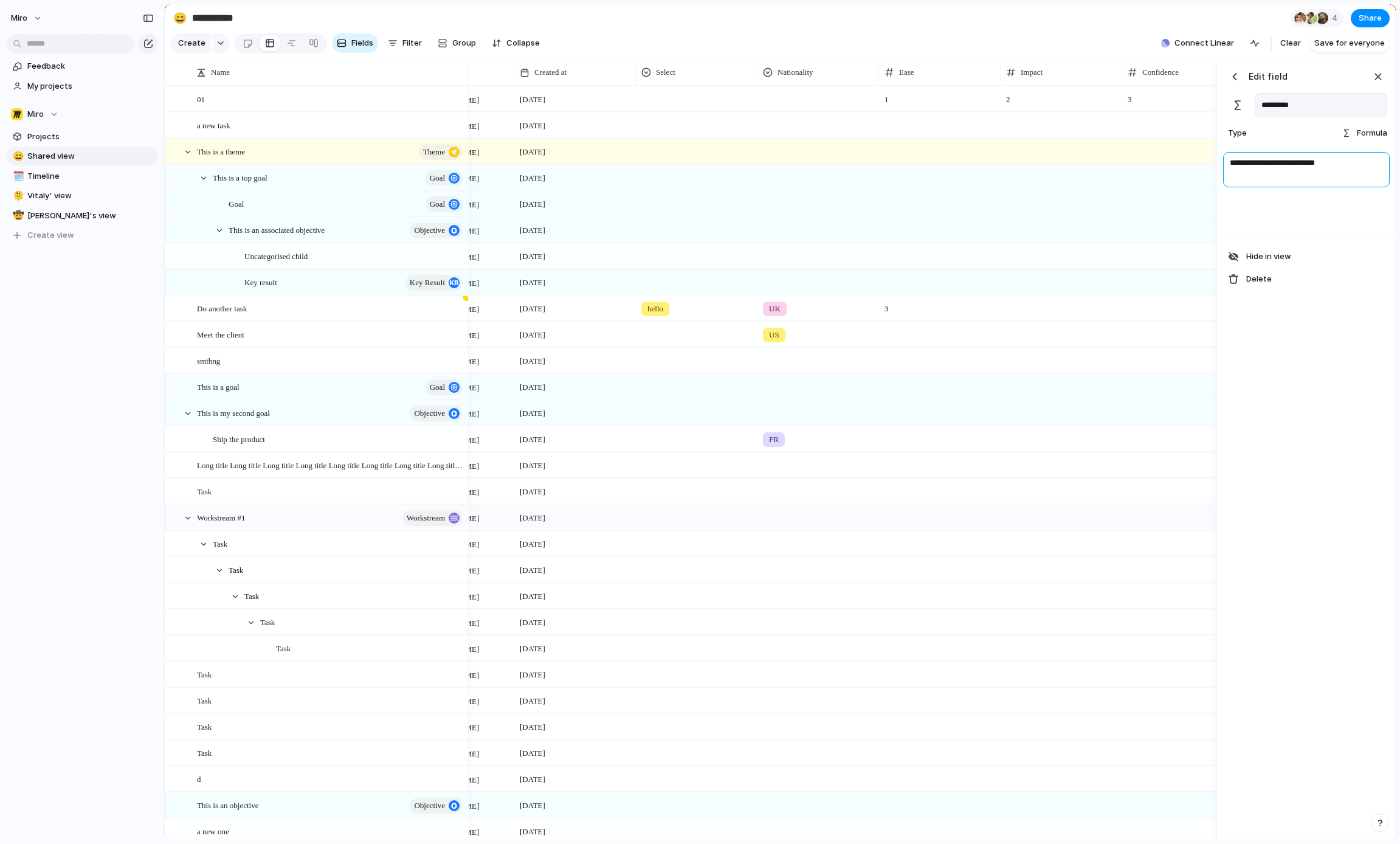
drag, startPoint x: 1309, startPoint y: 165, endPoint x: 1322, endPoint y: 168, distance: 13.3
click at [1309, 165] on textarea "**********" at bounding box center [1307, 170] width 167 height 35
click at [1369, 168] on textarea "**********" at bounding box center [1307, 170] width 167 height 35
click at [1374, 479] on div "**********" at bounding box center [1306, 450] width 176 height 780
drag, startPoint x: 1262, startPoint y: 168, endPoint x: 1376, endPoint y: 162, distance: 114.2
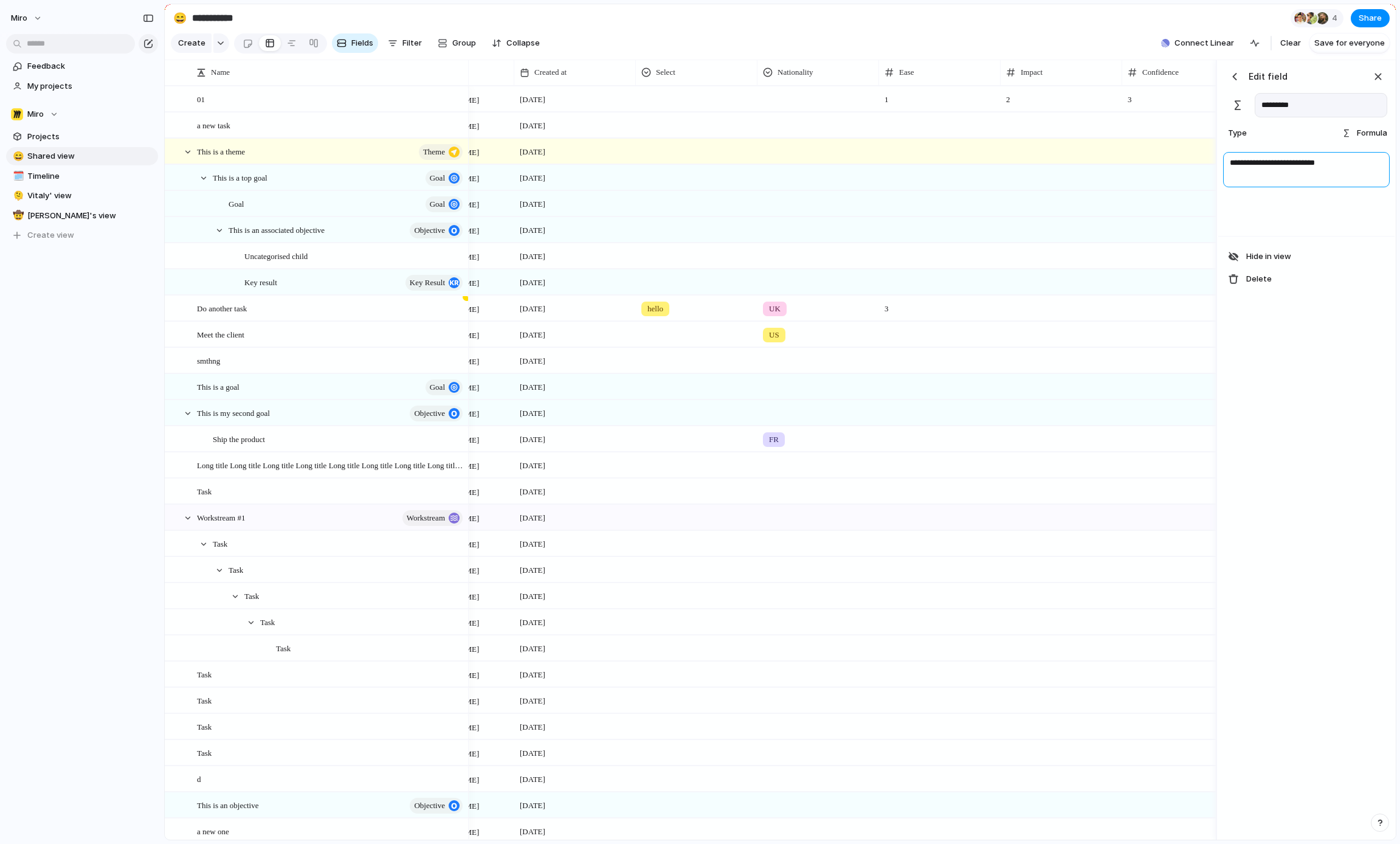
click at [1376, 162] on textarea "**********" at bounding box center [1307, 170] width 167 height 35
click at [1375, 162] on textarea "**********" at bounding box center [1307, 170] width 167 height 35
click at [1229, 75] on div "button" at bounding box center [1235, 77] width 12 height 12
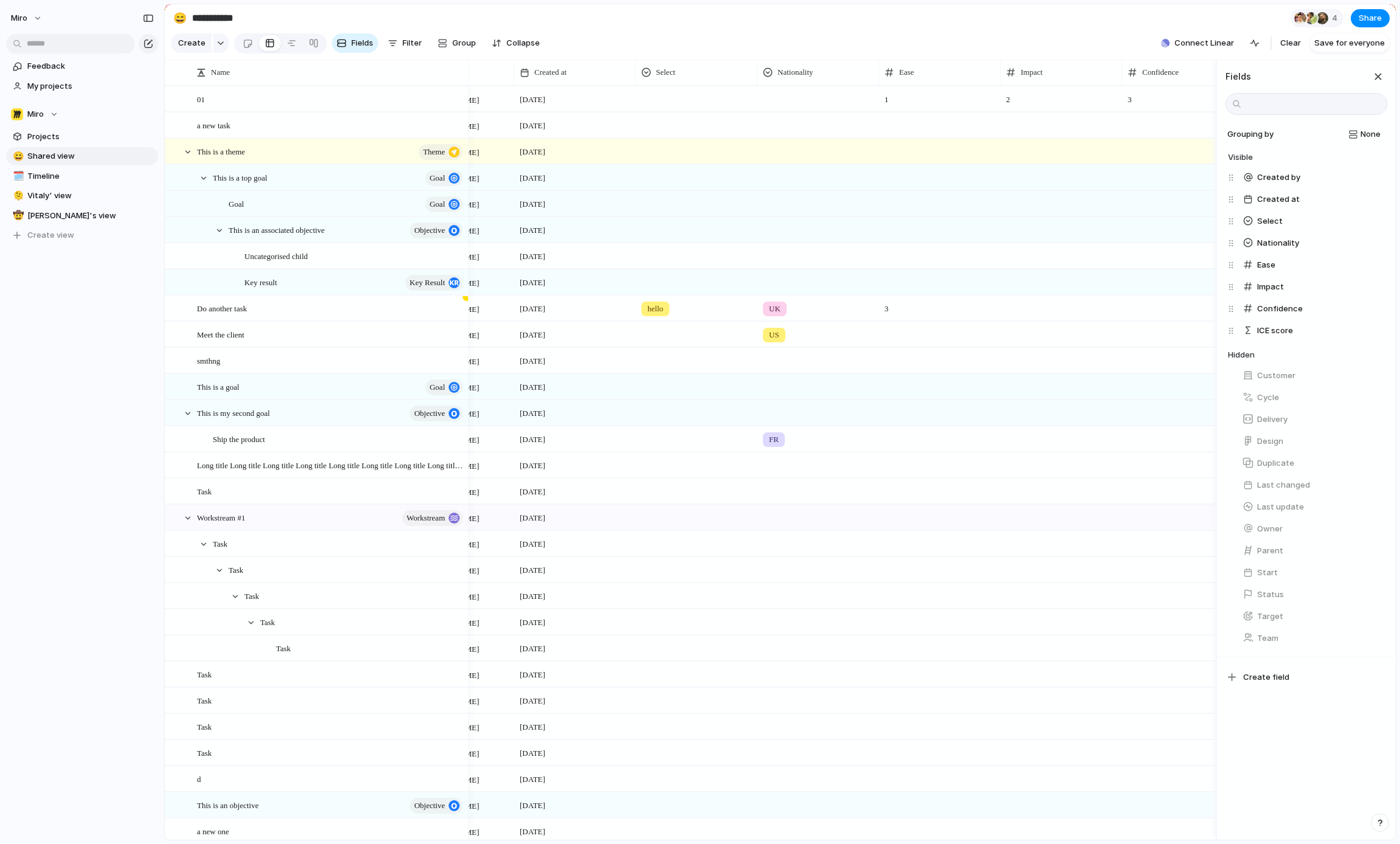
click at [1253, 354] on h4 "Hidden" at bounding box center [1307, 355] width 159 height 12
click at [1379, 76] on div "button" at bounding box center [1377, 76] width 13 height 13
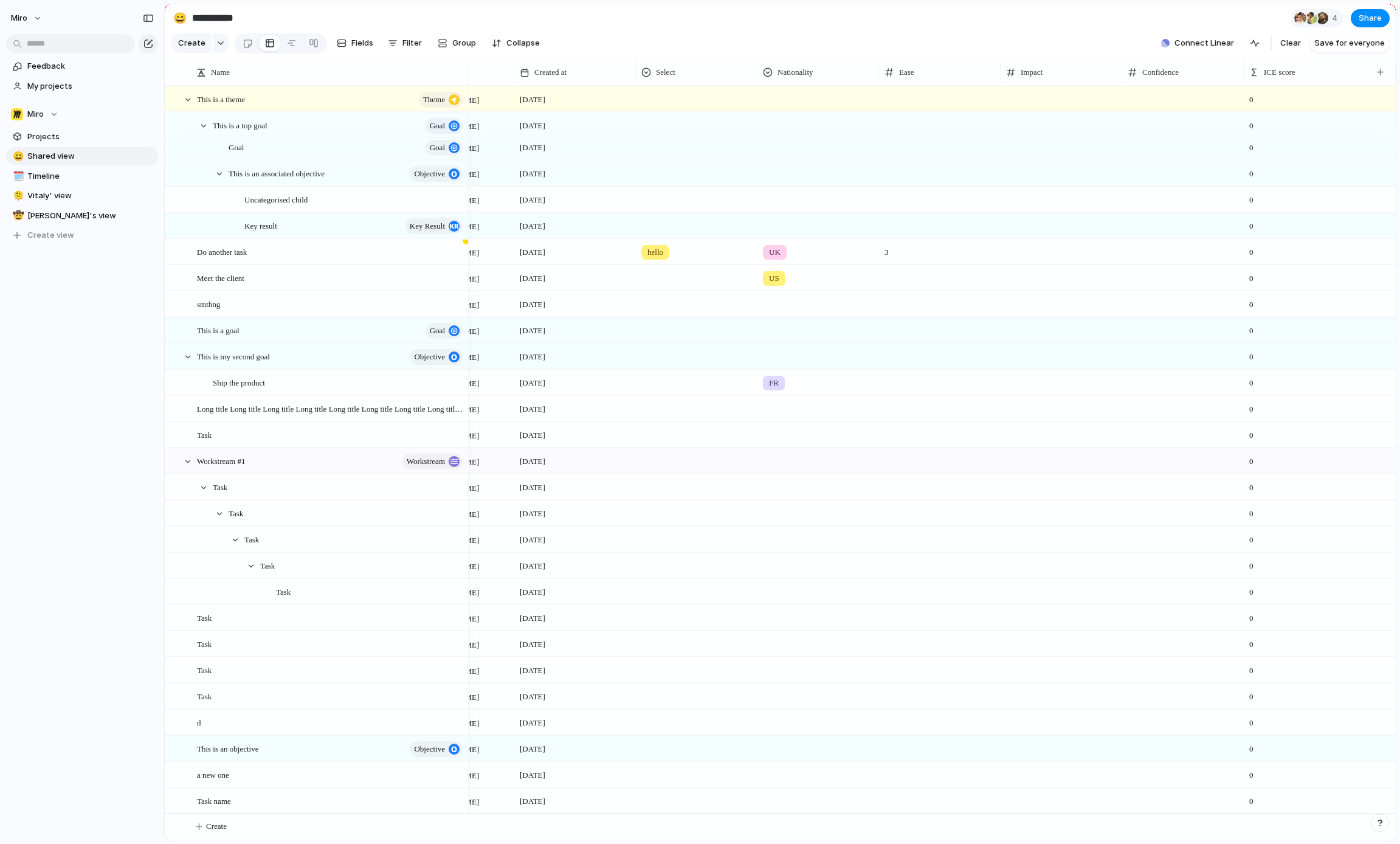
scroll to position [0, 0]
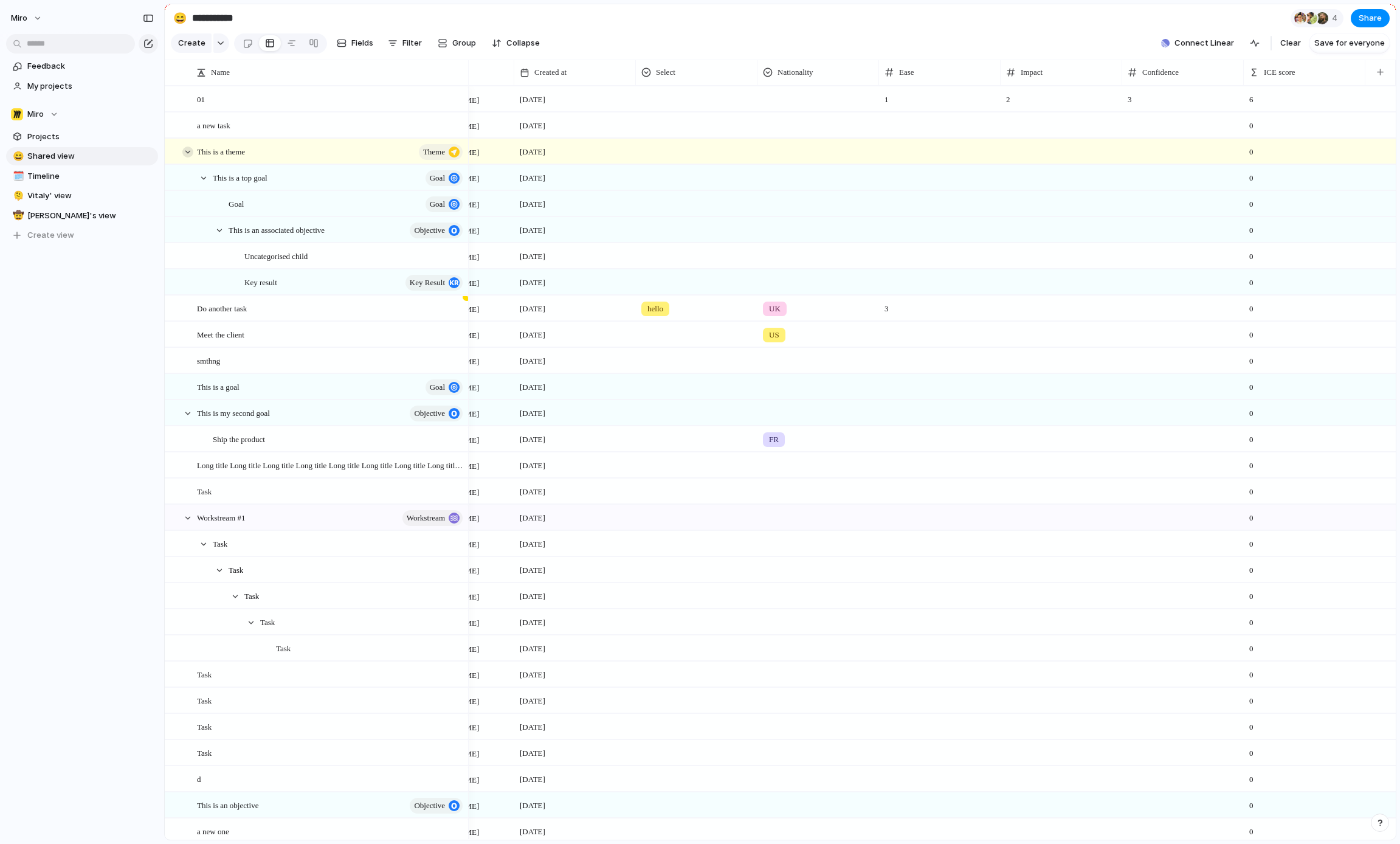
click at [191, 152] on div at bounding box center [187, 152] width 11 height 11
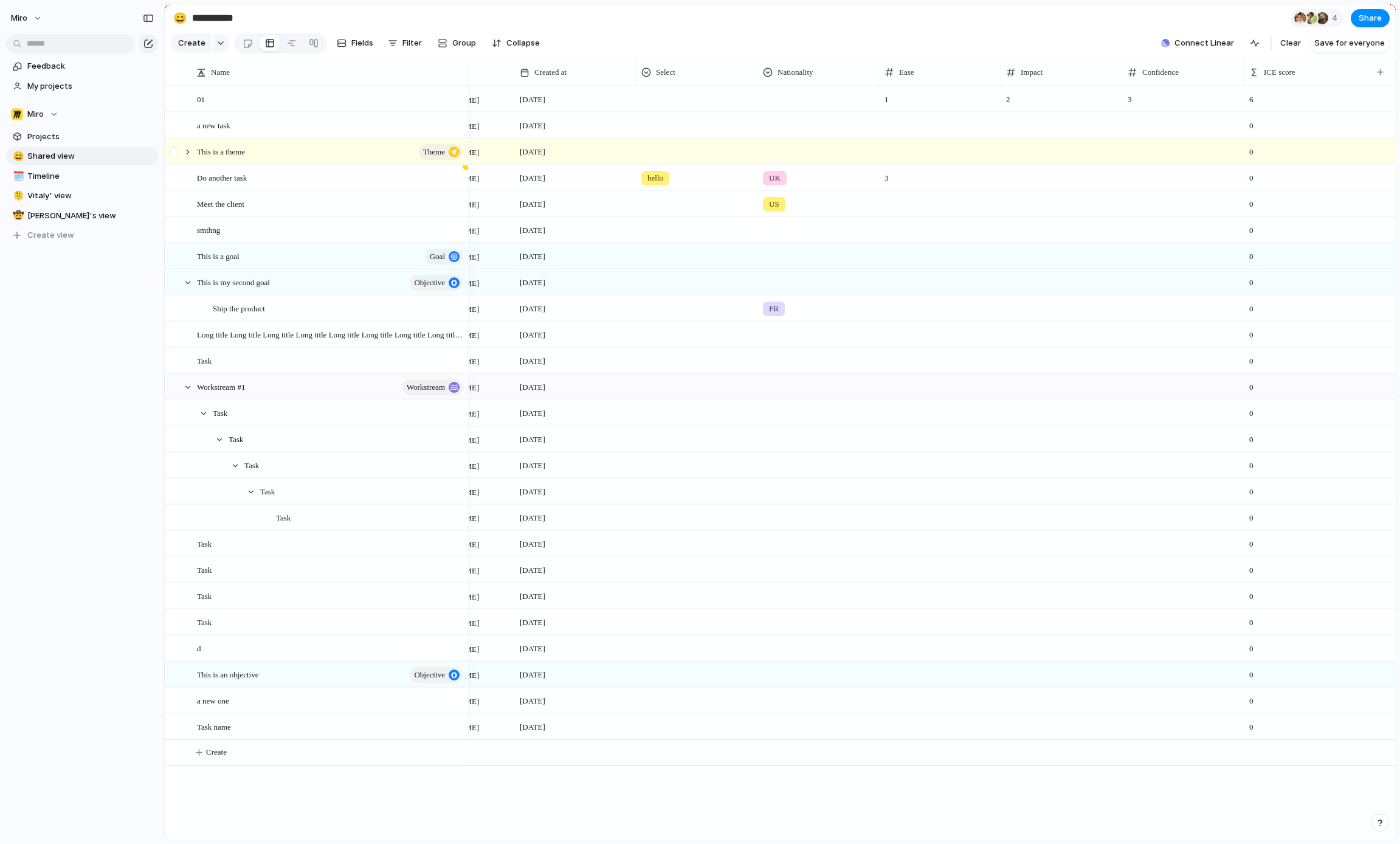
click at [176, 152] on div at bounding box center [174, 152] width 9 height 9
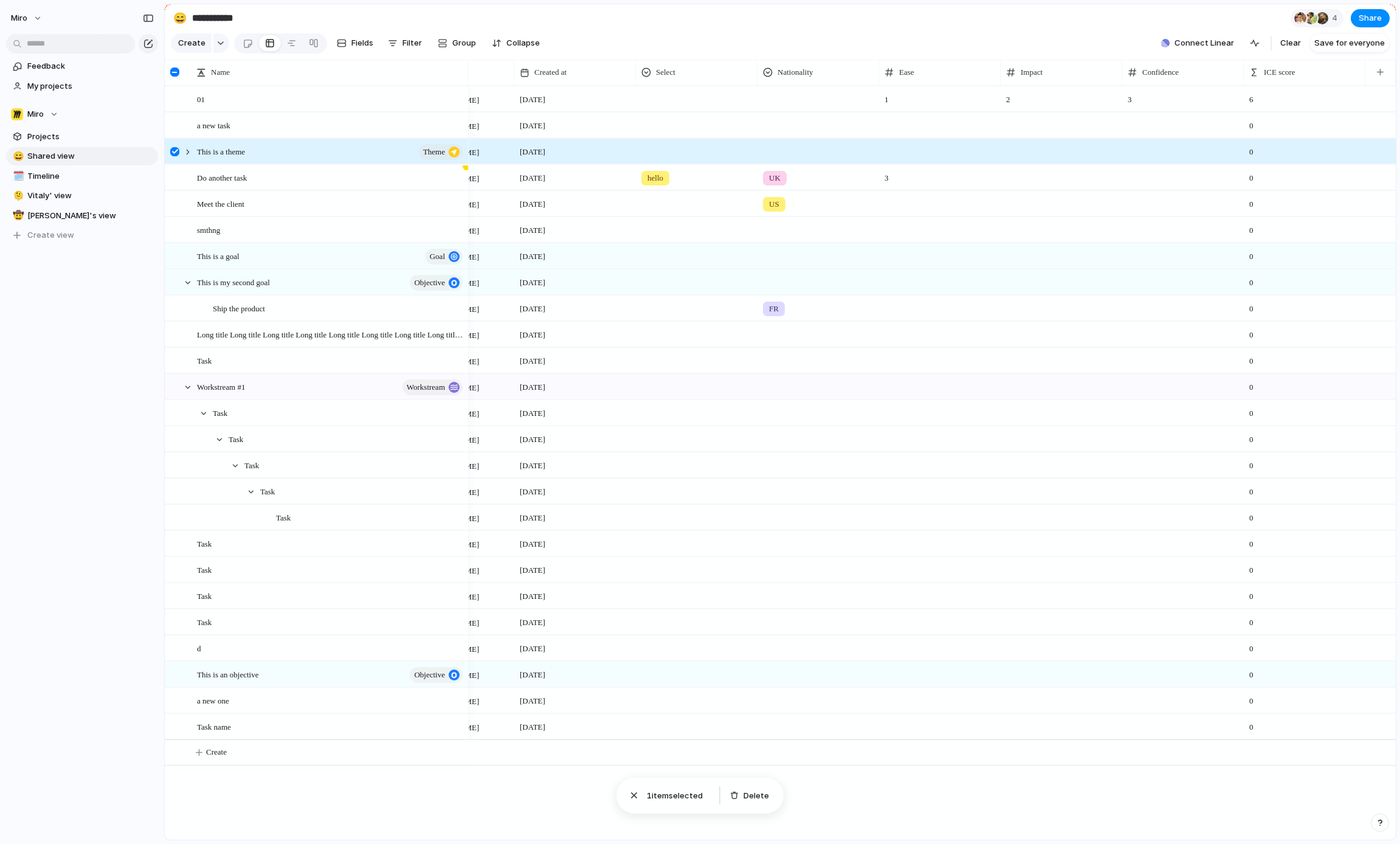
click at [176, 152] on div at bounding box center [174, 152] width 9 height 9
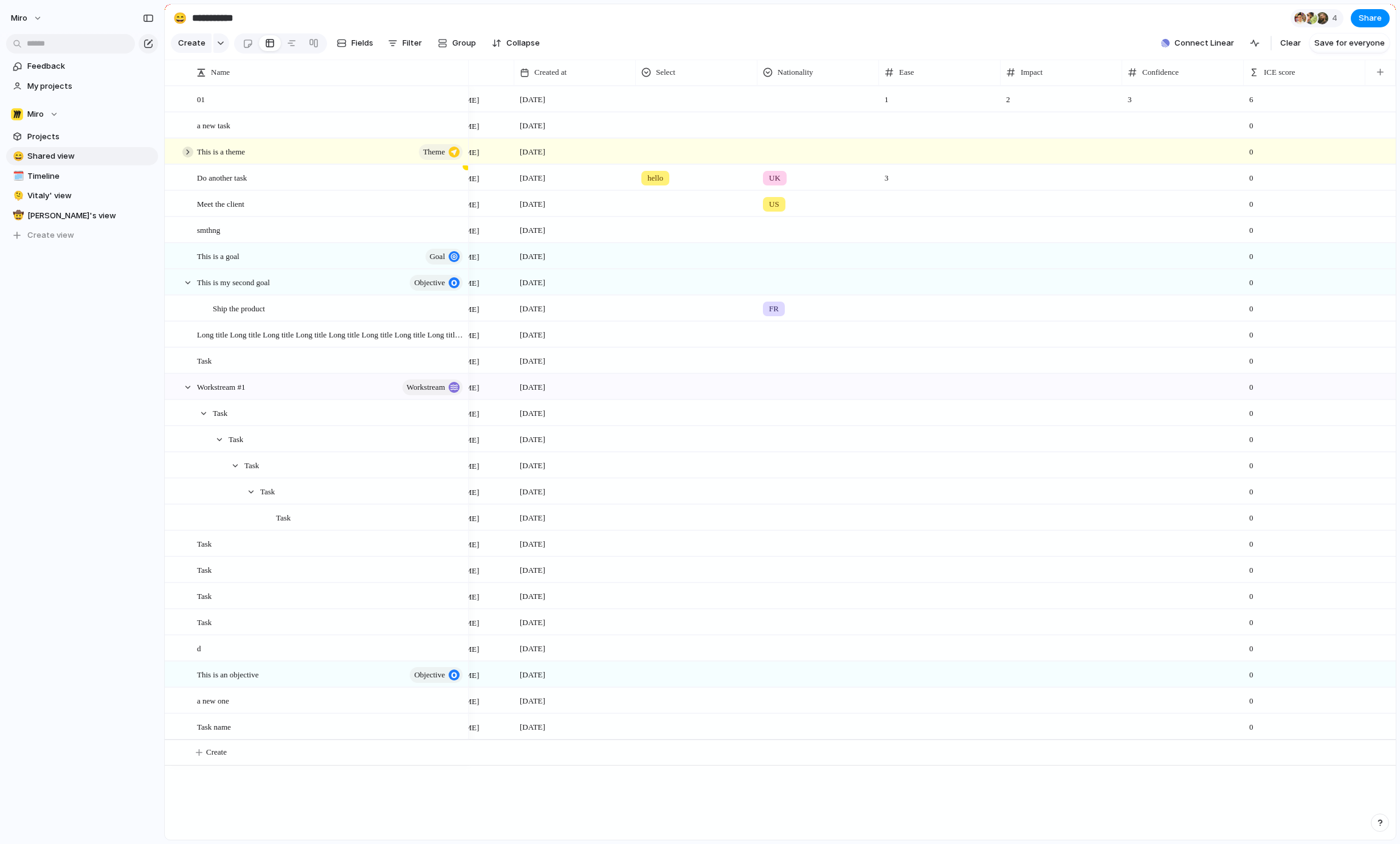
click at [187, 152] on div at bounding box center [187, 152] width 11 height 11
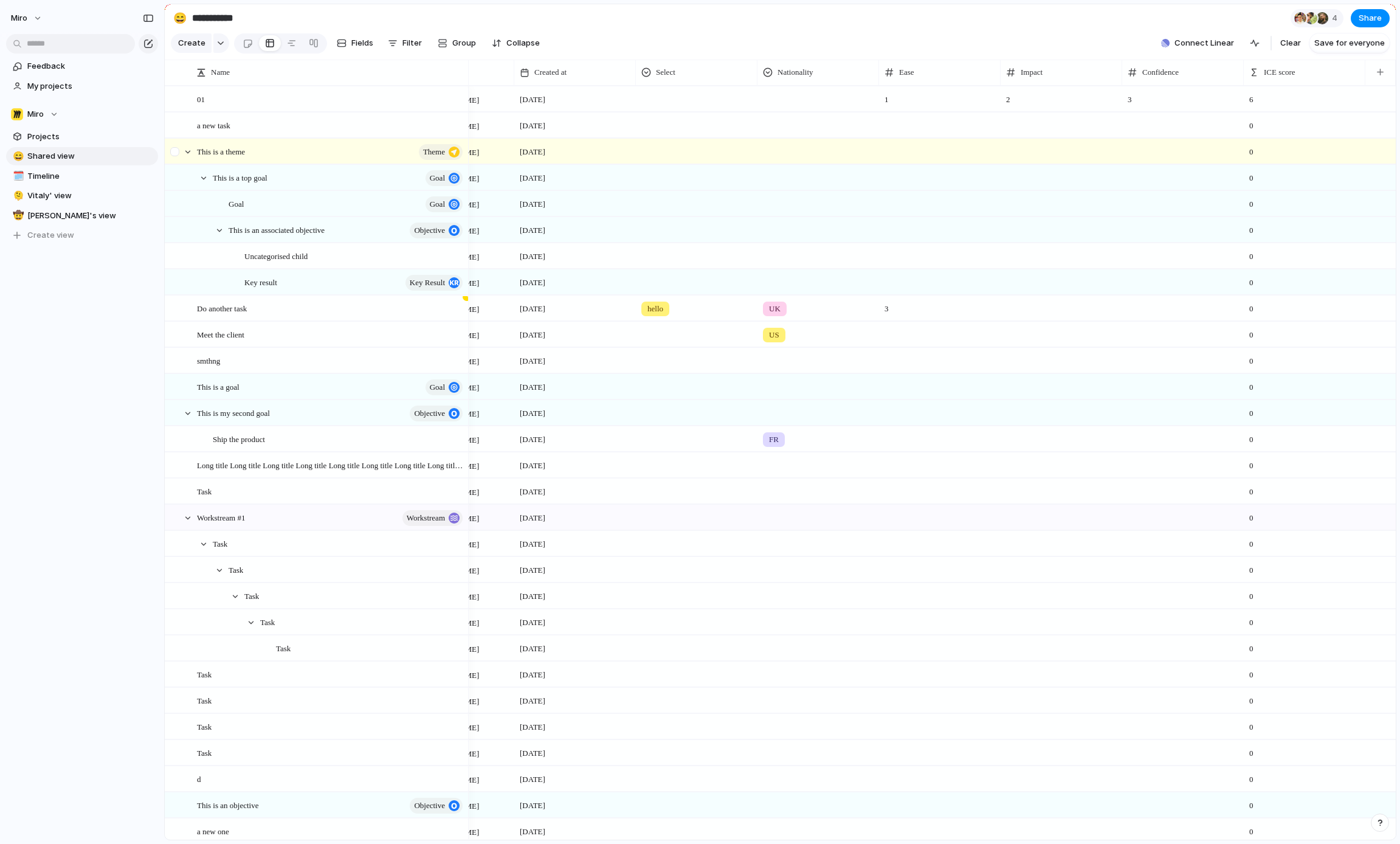
click at [174, 152] on div at bounding box center [174, 152] width 9 height 9
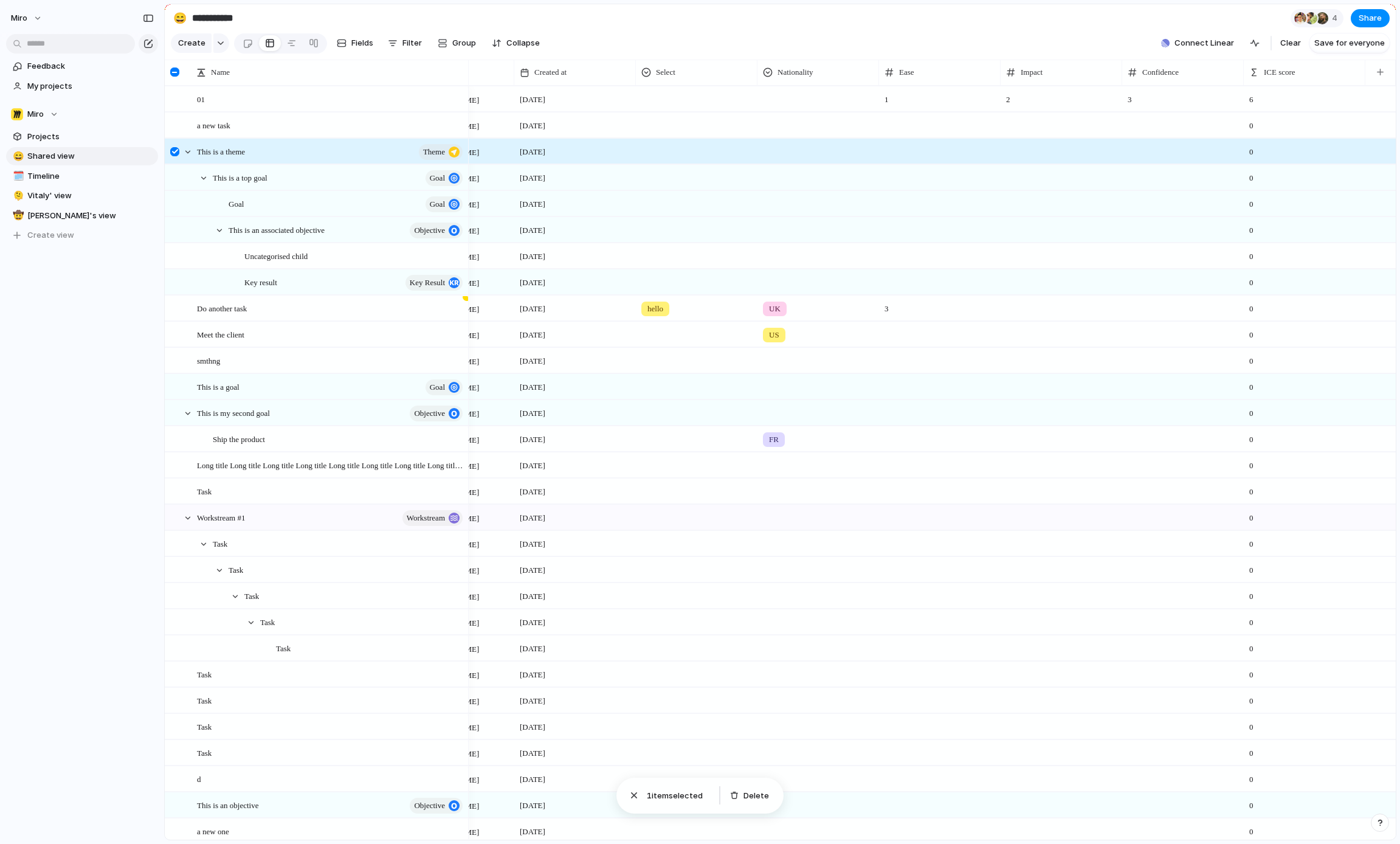
click at [176, 152] on div at bounding box center [174, 152] width 9 height 9
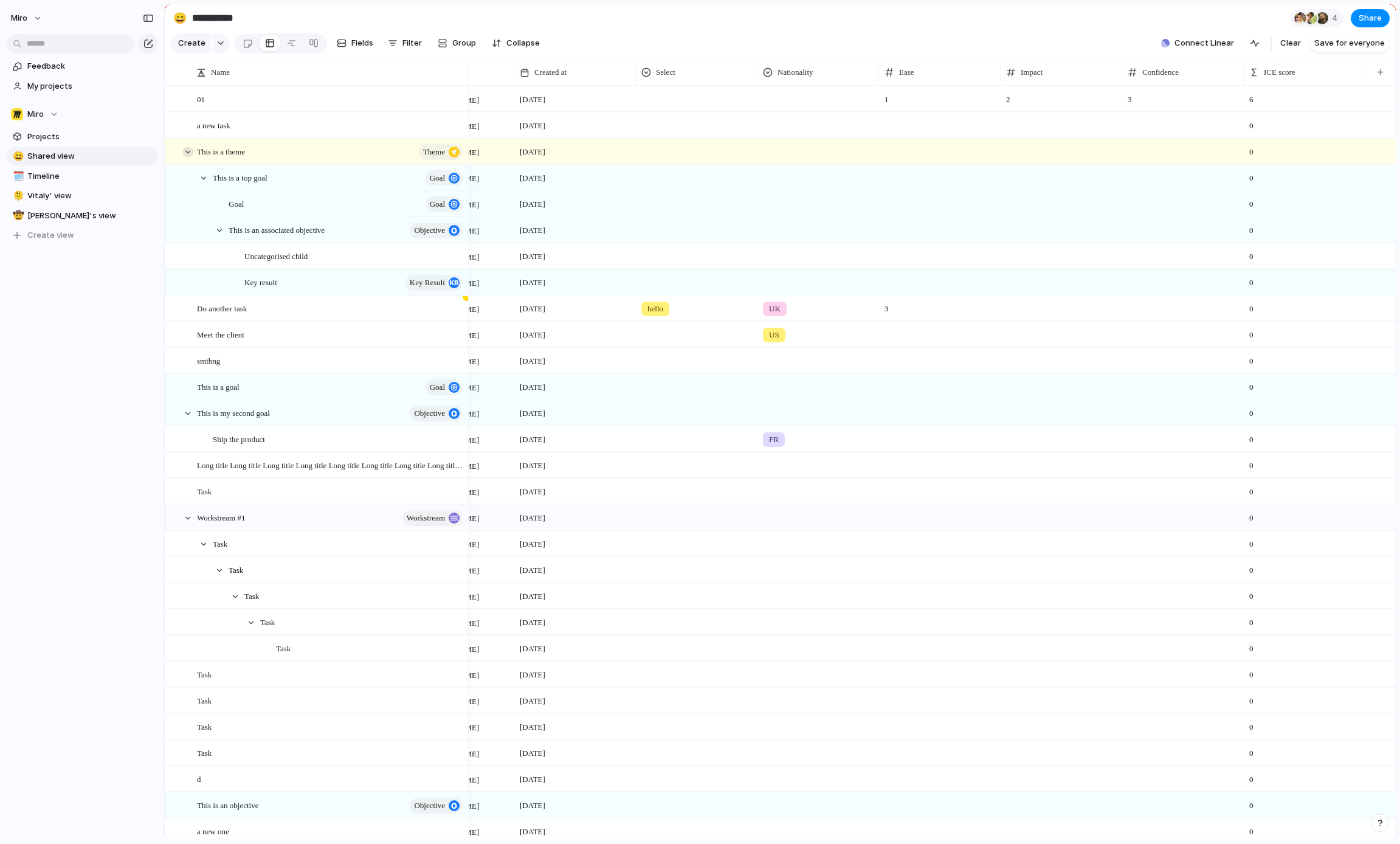
click at [190, 153] on div at bounding box center [187, 152] width 11 height 11
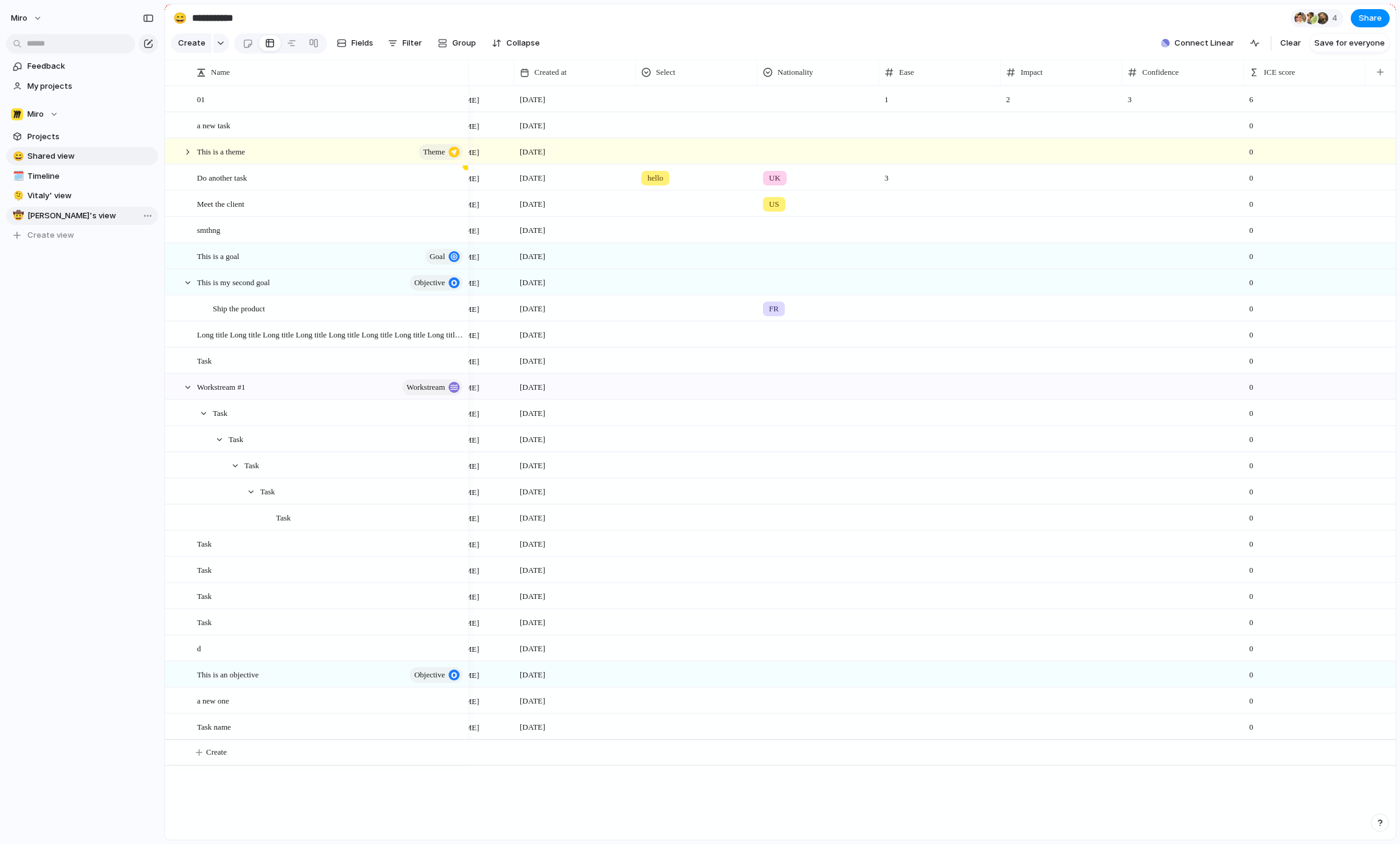
click at [85, 213] on span "[PERSON_NAME]'s view" at bounding box center [90, 216] width 126 height 12
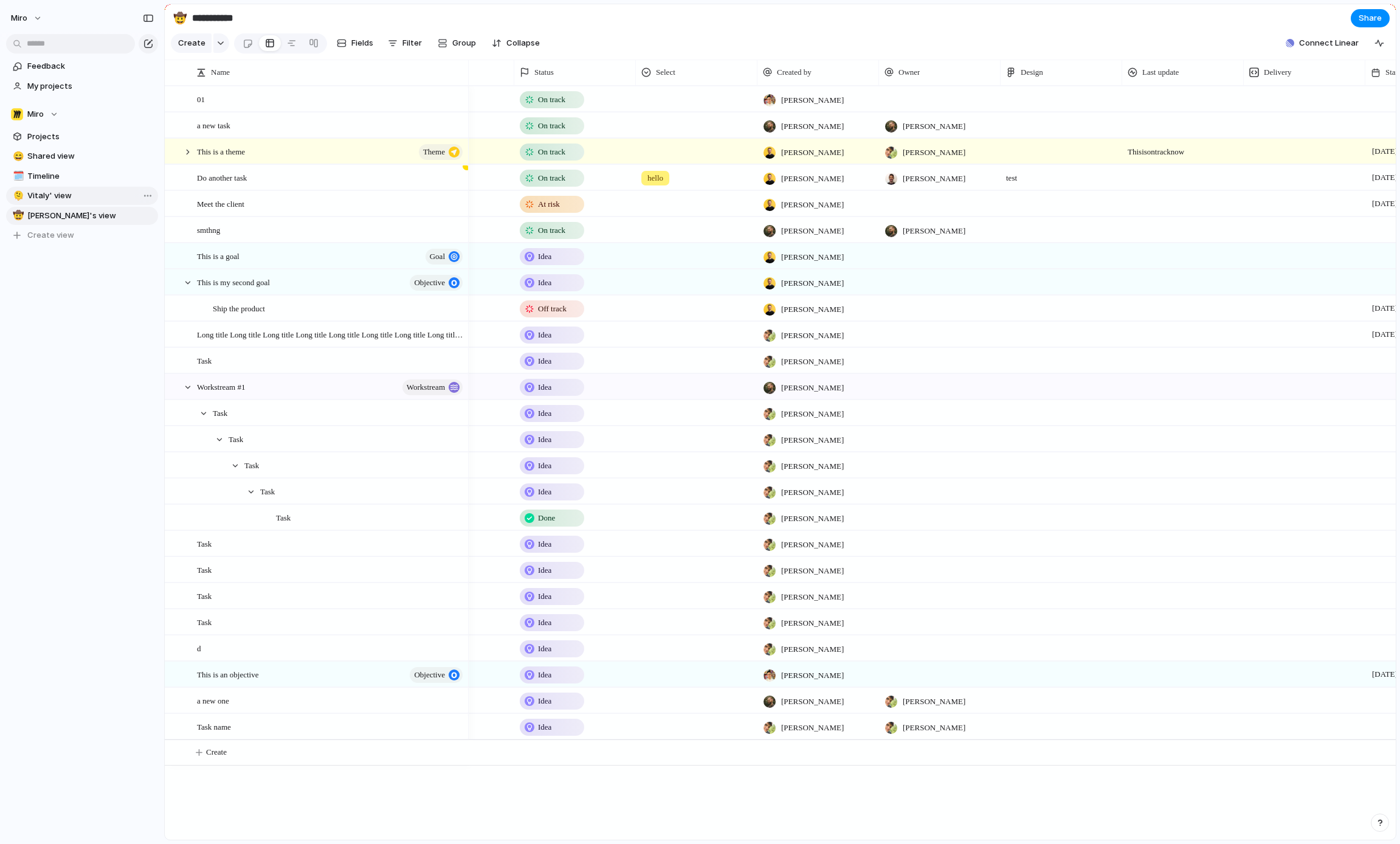
click at [85, 201] on link "🫠 Vitaly' view" at bounding box center [82, 196] width 152 height 18
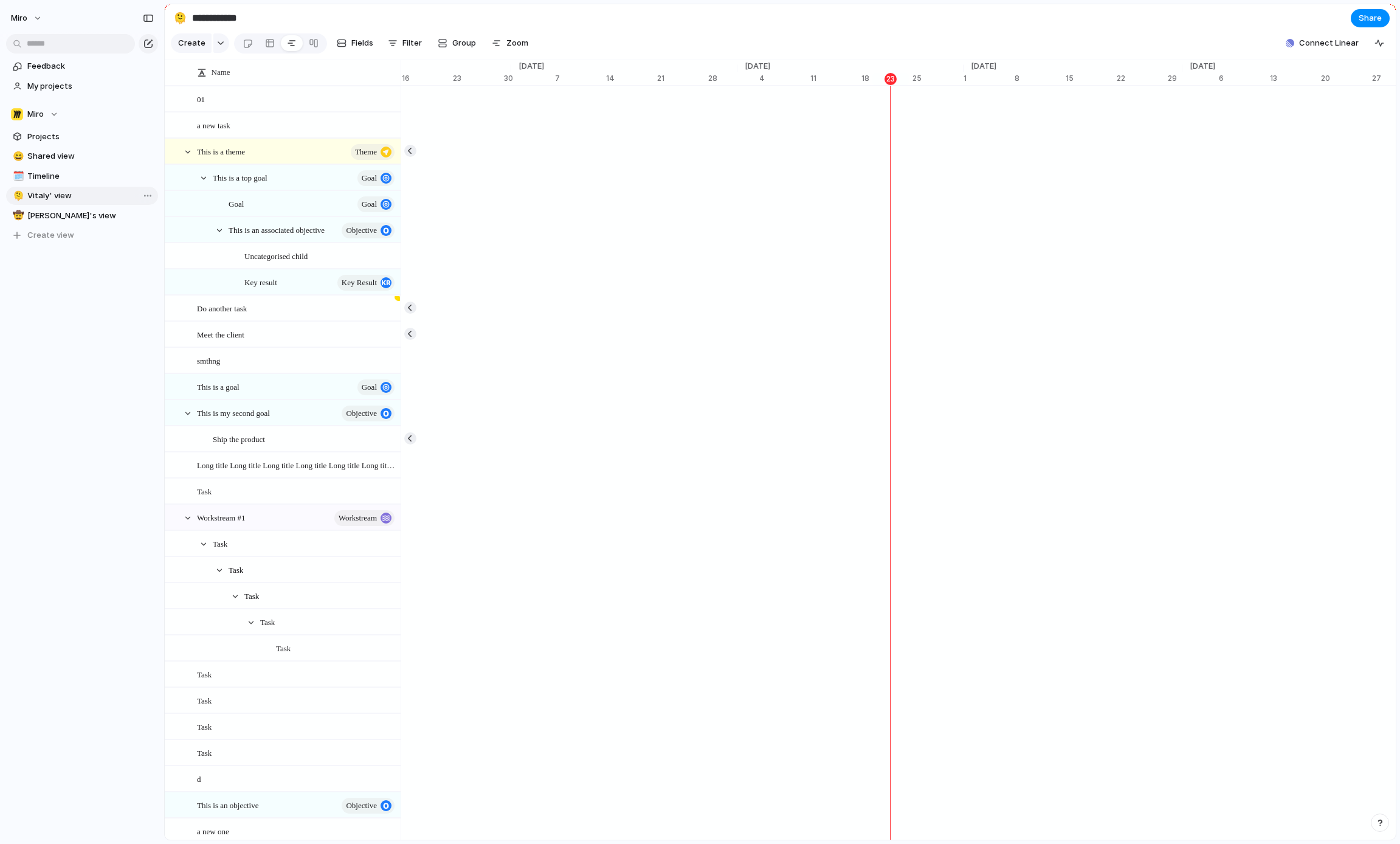
scroll to position [0, 7658]
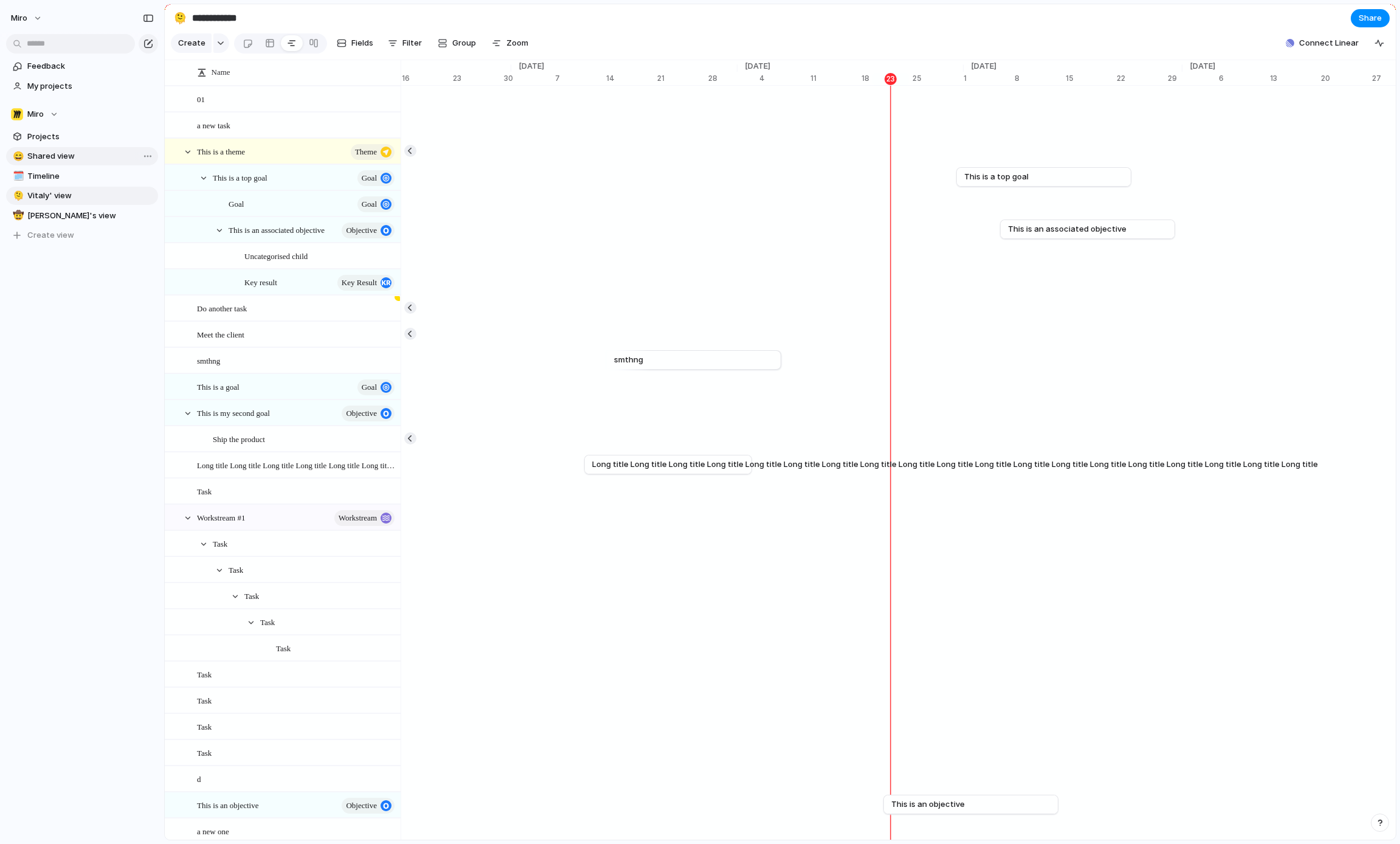
click at [77, 165] on link "😄 Shared view" at bounding box center [82, 156] width 152 height 18
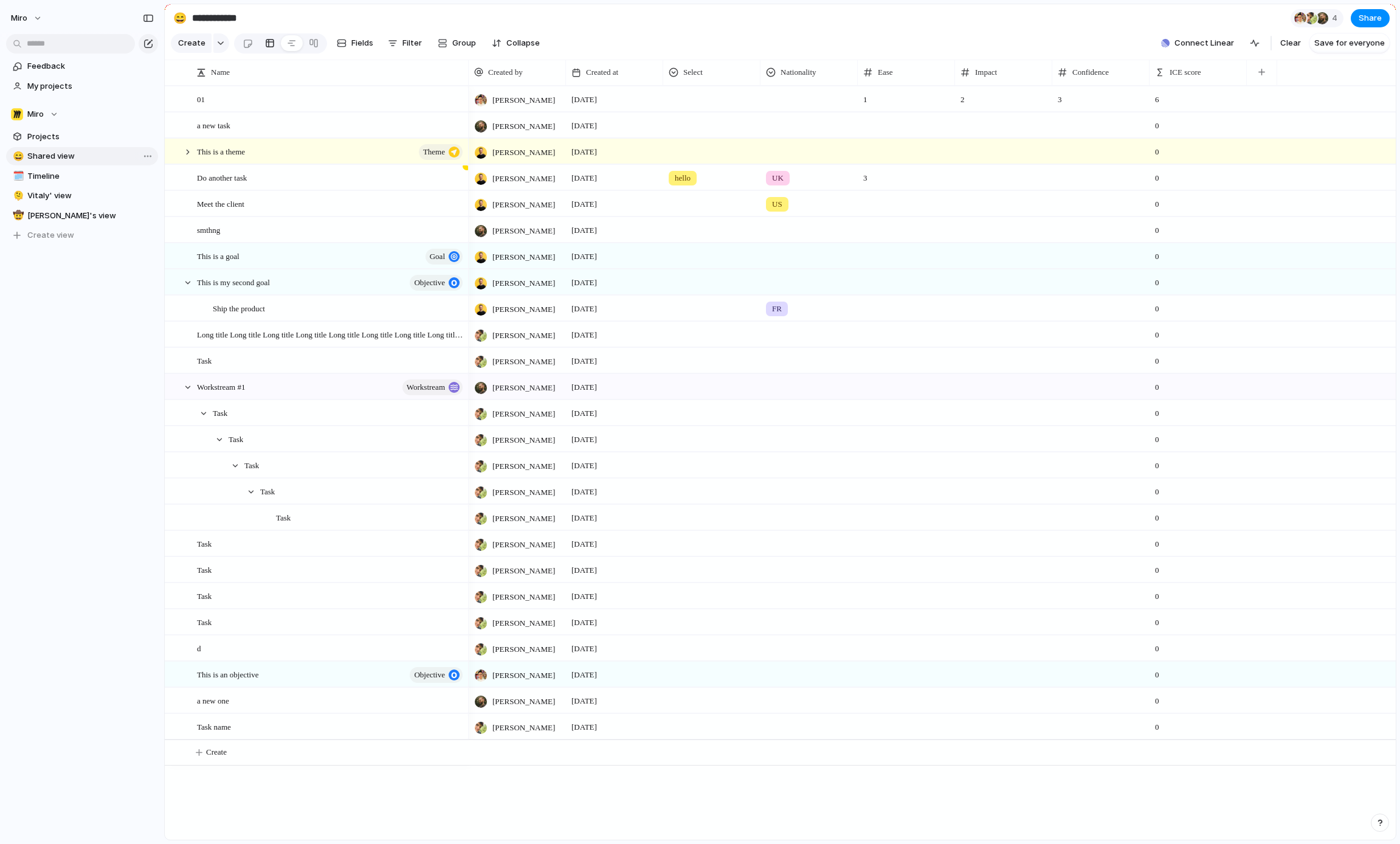
type input "**********"
